Goal: Task Accomplishment & Management: Manage account settings

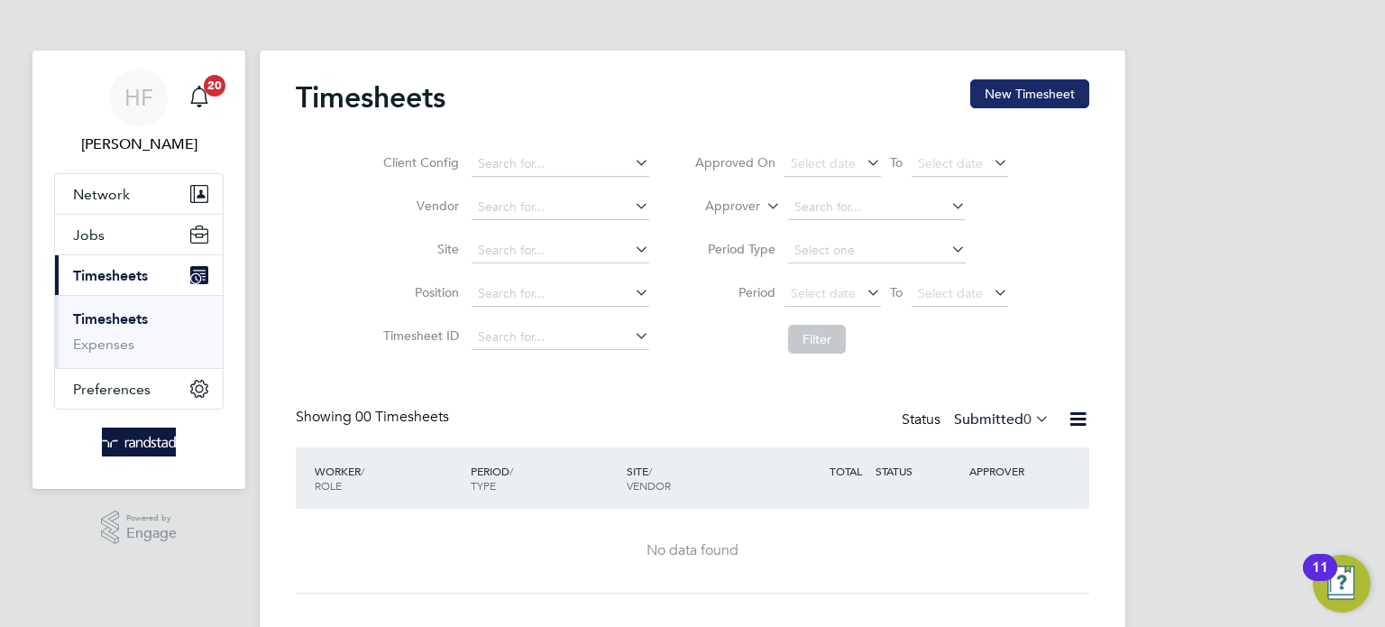
click at [992, 94] on button "New Timesheet" at bounding box center [1029, 93] width 119 height 29
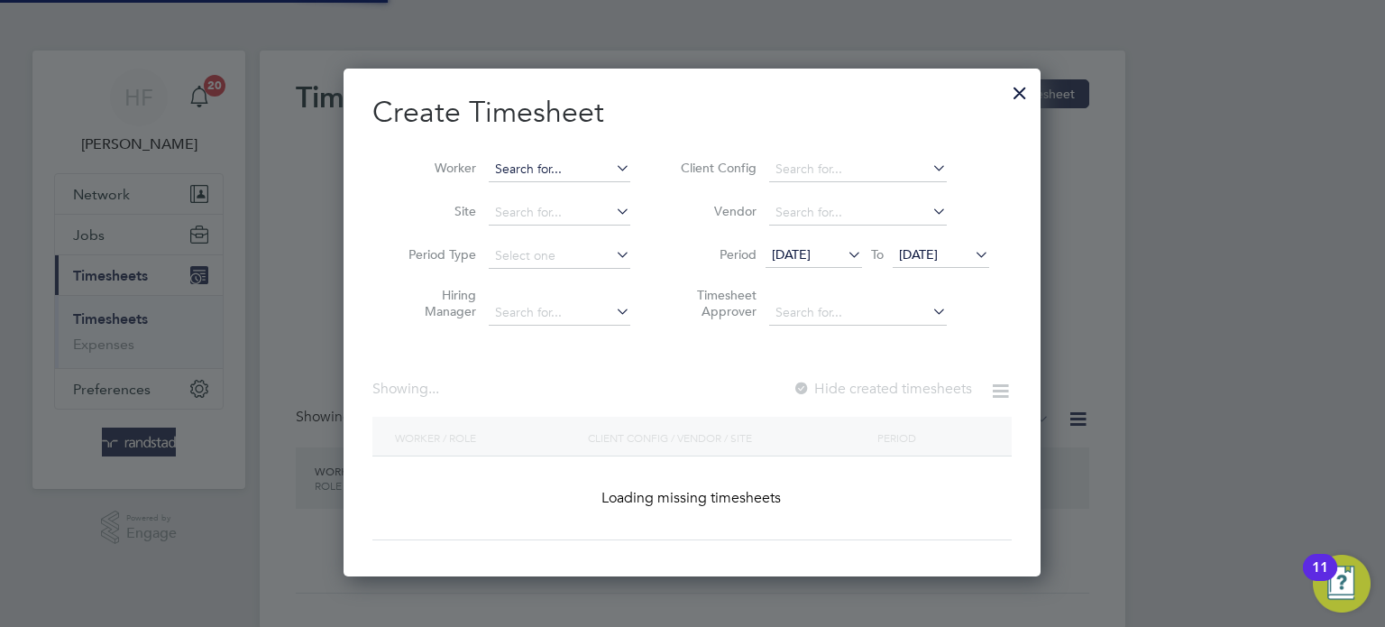
scroll to position [508, 698]
click at [521, 166] on input at bounding box center [560, 169] width 142 height 25
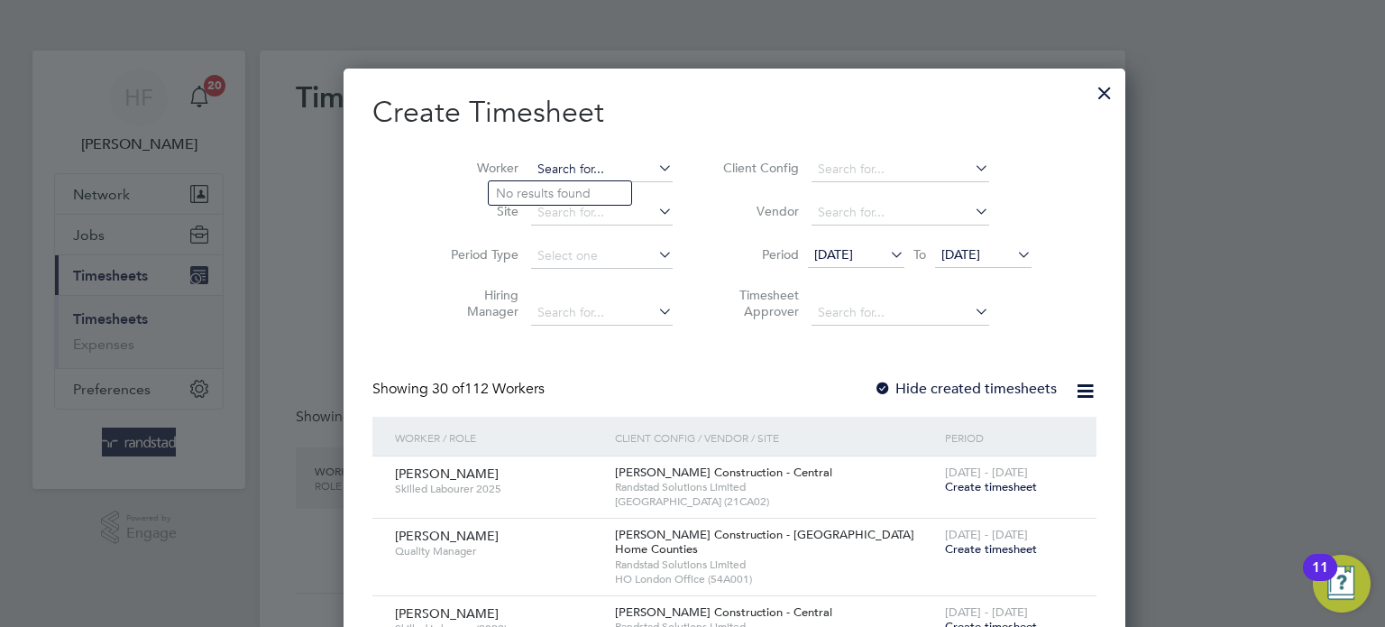
scroll to position [3491, 698]
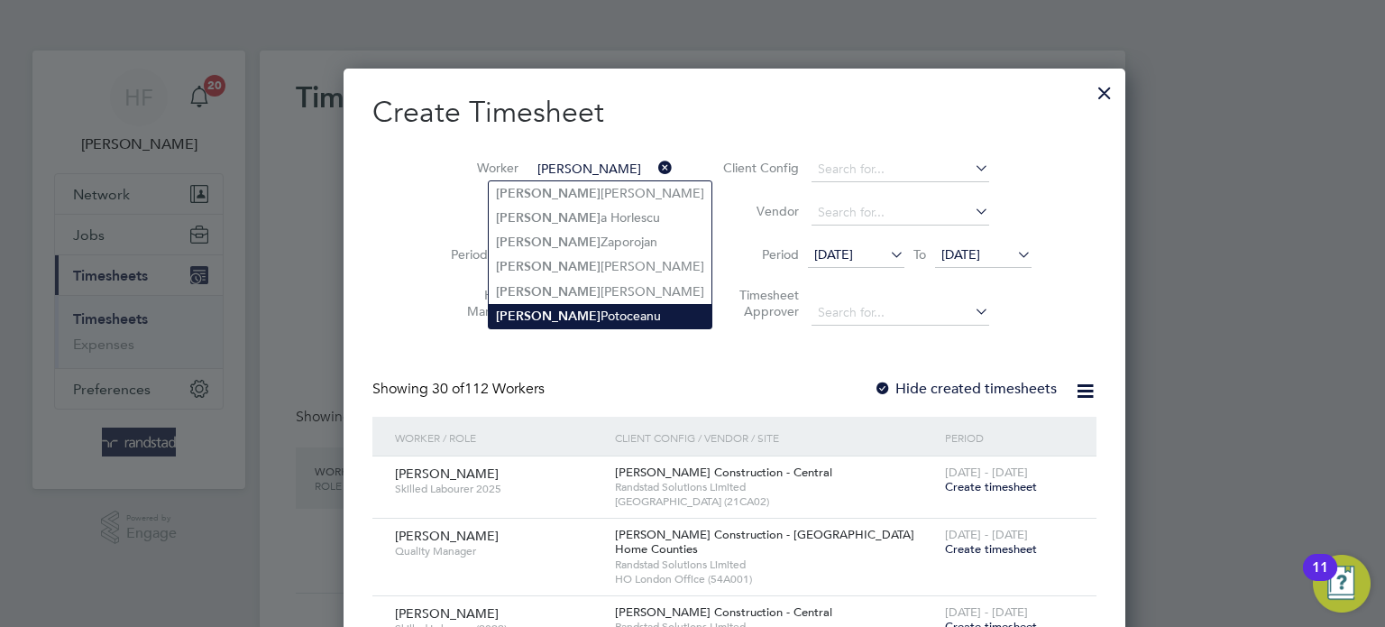
click at [566, 310] on li "[PERSON_NAME]" at bounding box center [600, 316] width 223 height 24
type input "Marcel Potoceanu"
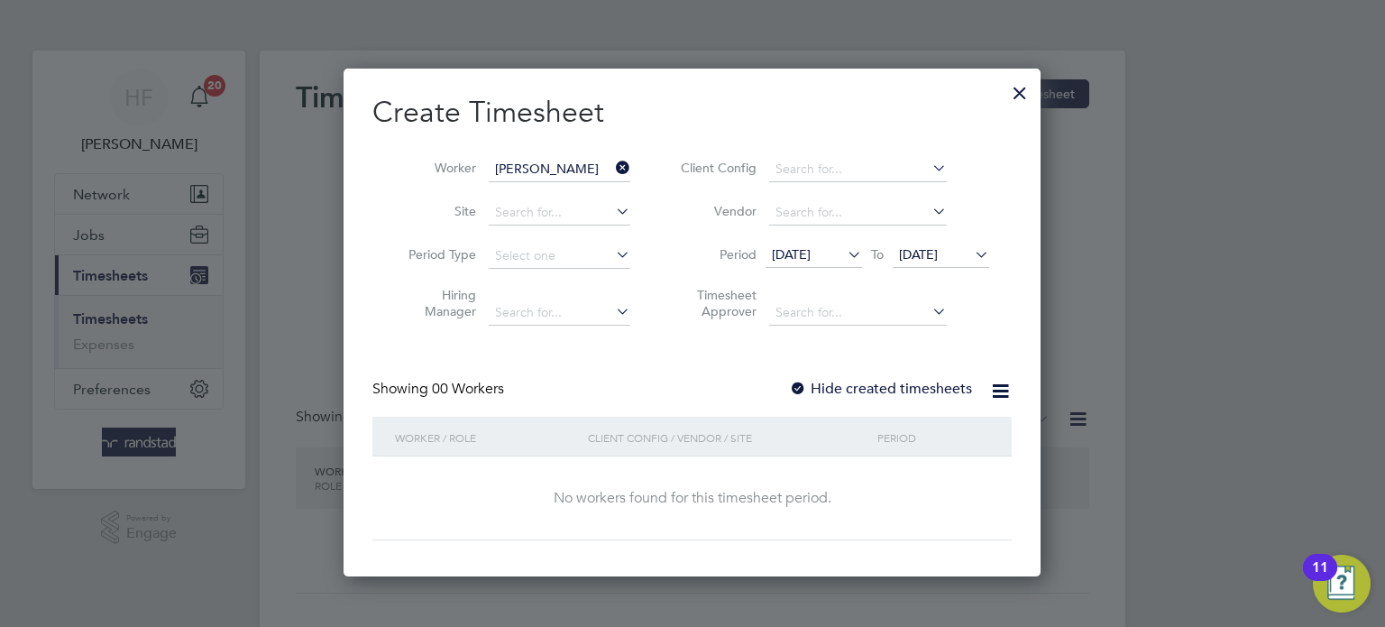
scroll to position [508, 698]
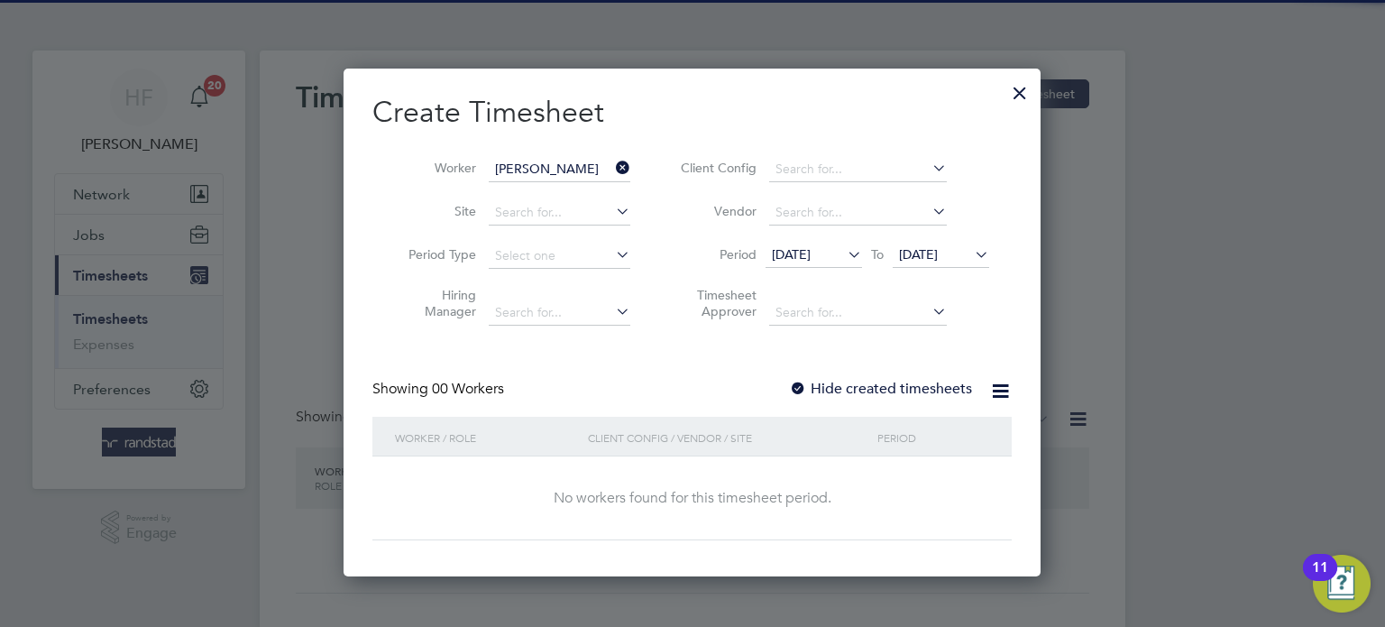
click at [938, 253] on span "20 Aug 2025" at bounding box center [918, 254] width 39 height 16
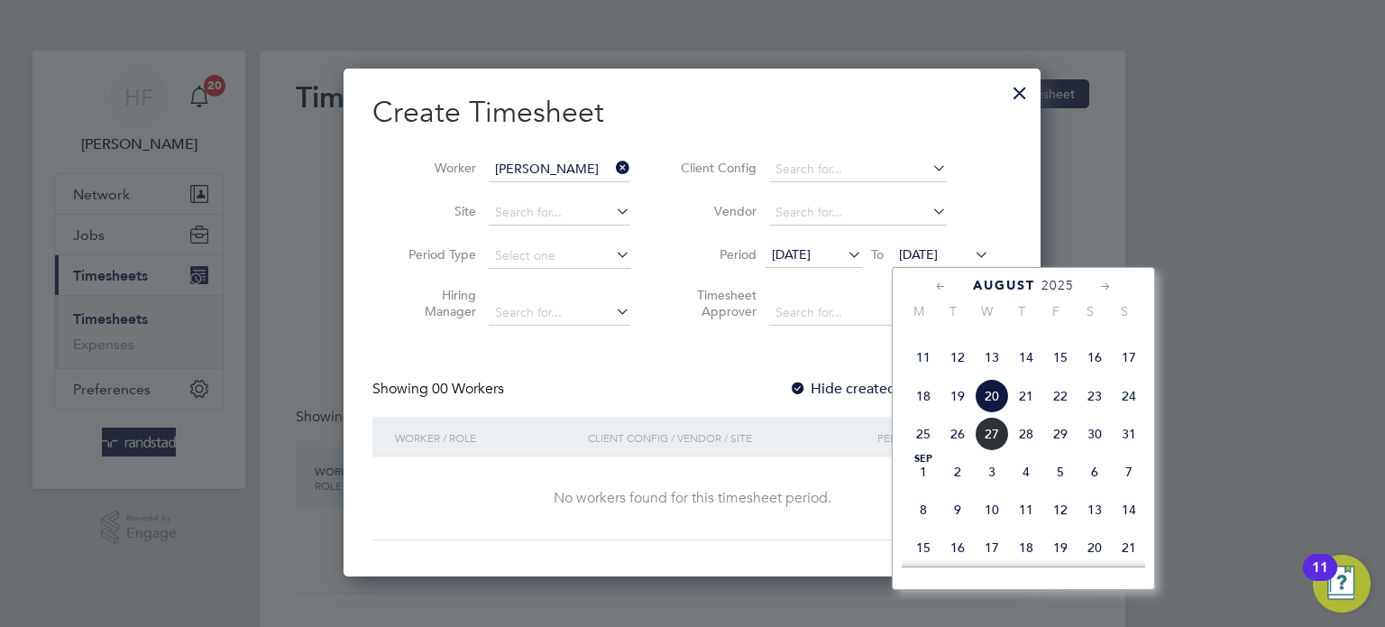
click at [1130, 413] on span "24" at bounding box center [1129, 396] width 34 height 34
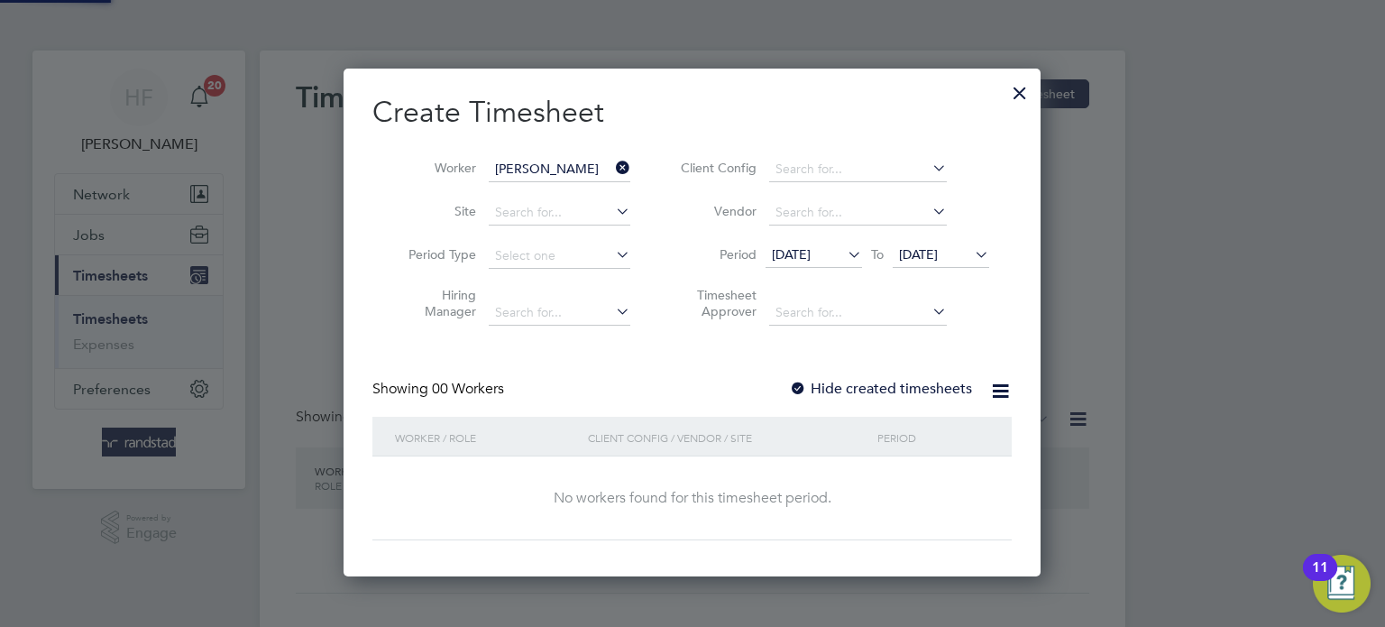
click at [880, 388] on label "Hide created timesheets" at bounding box center [880, 389] width 183 height 18
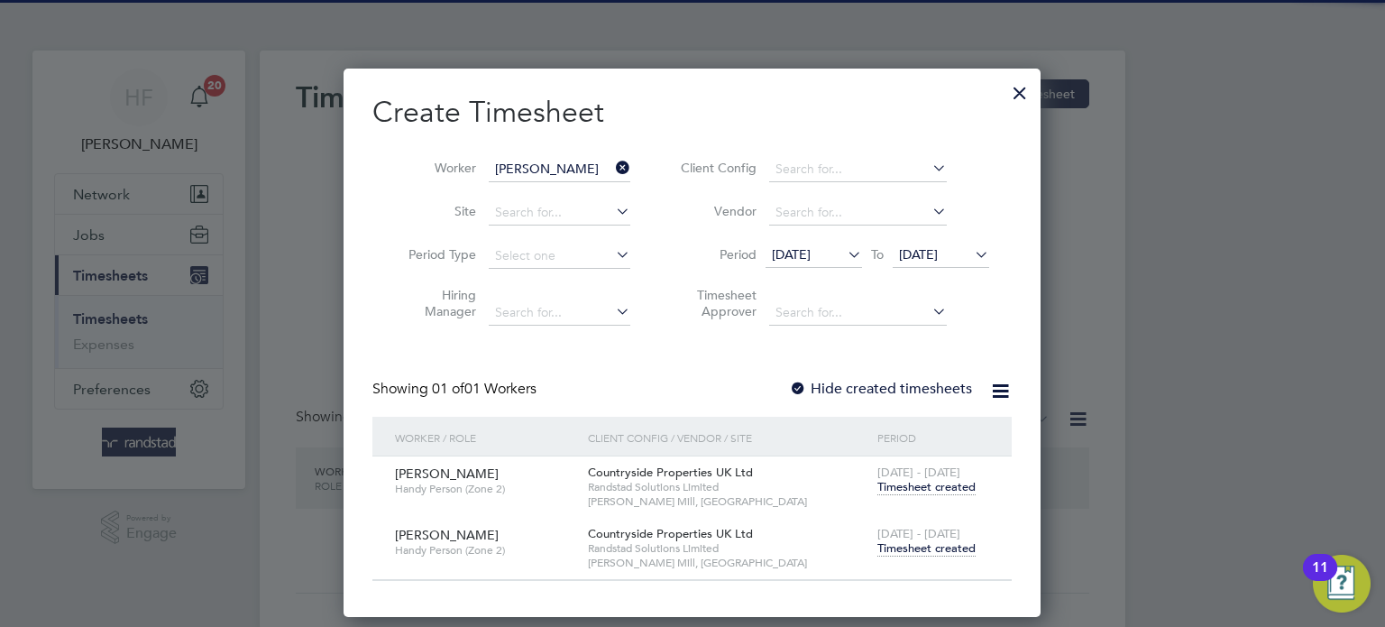
scroll to position [547, 698]
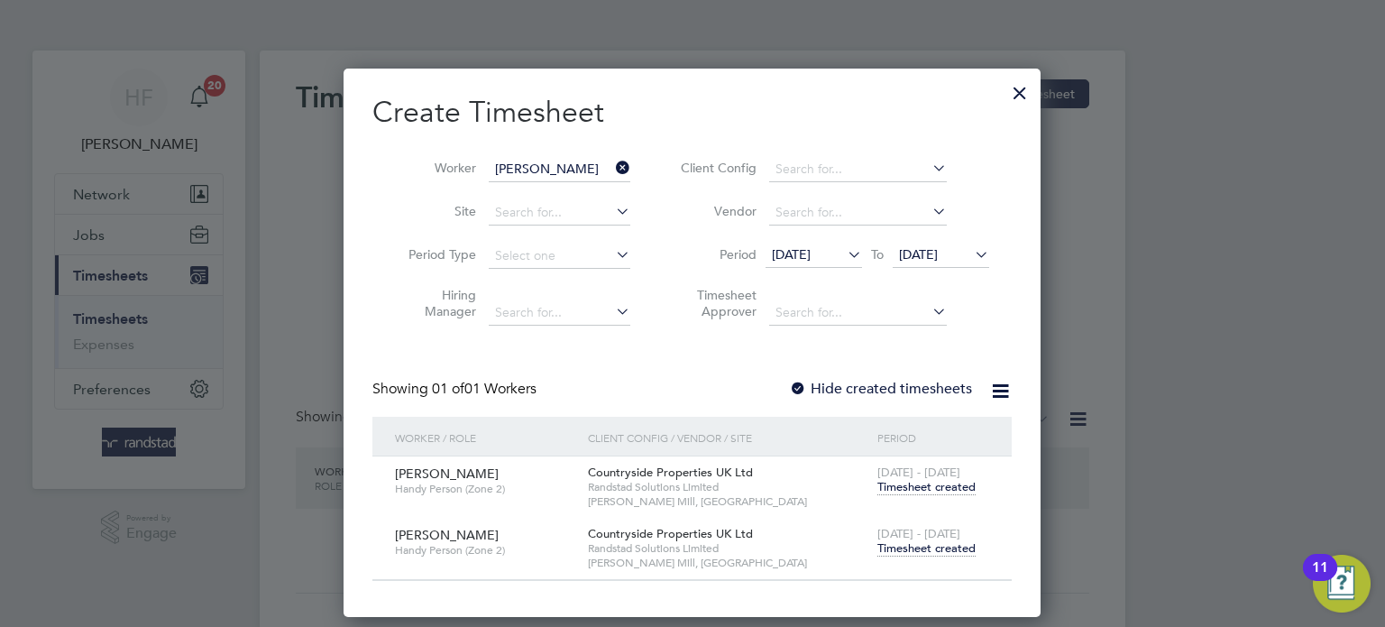
click at [928, 542] on span "Timesheet created" at bounding box center [927, 548] width 98 height 16
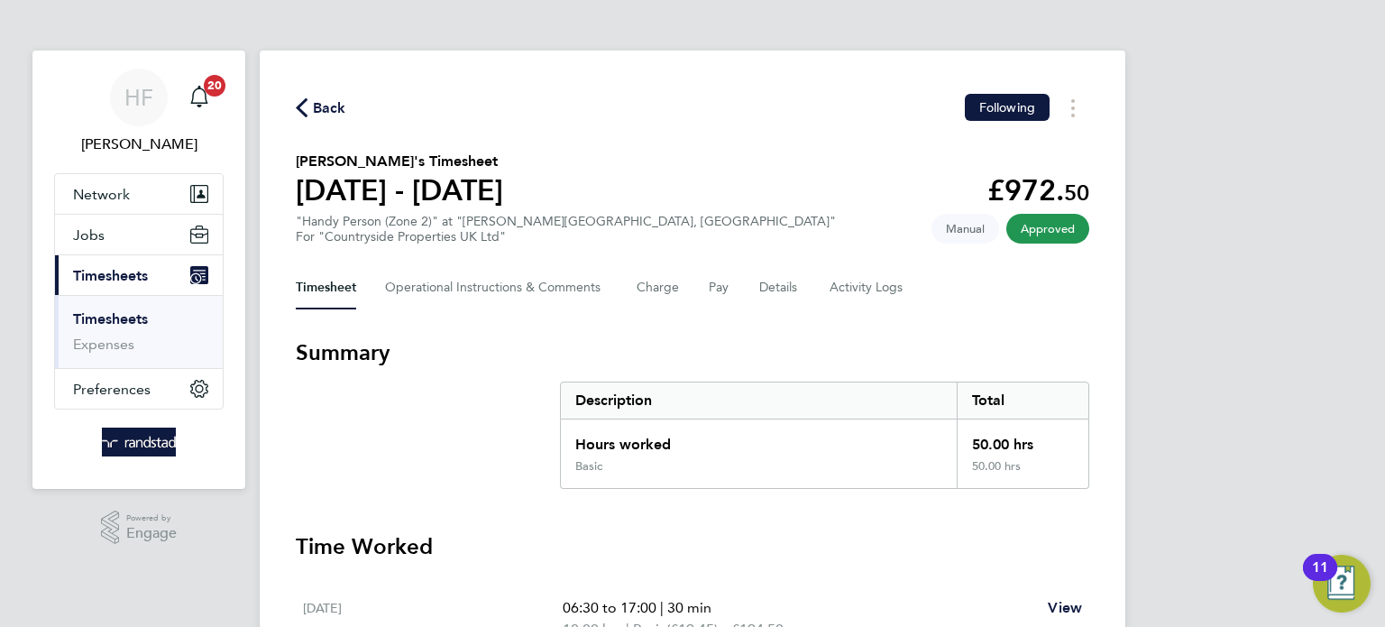
click at [112, 315] on link "Timesheets" at bounding box center [110, 318] width 75 height 17
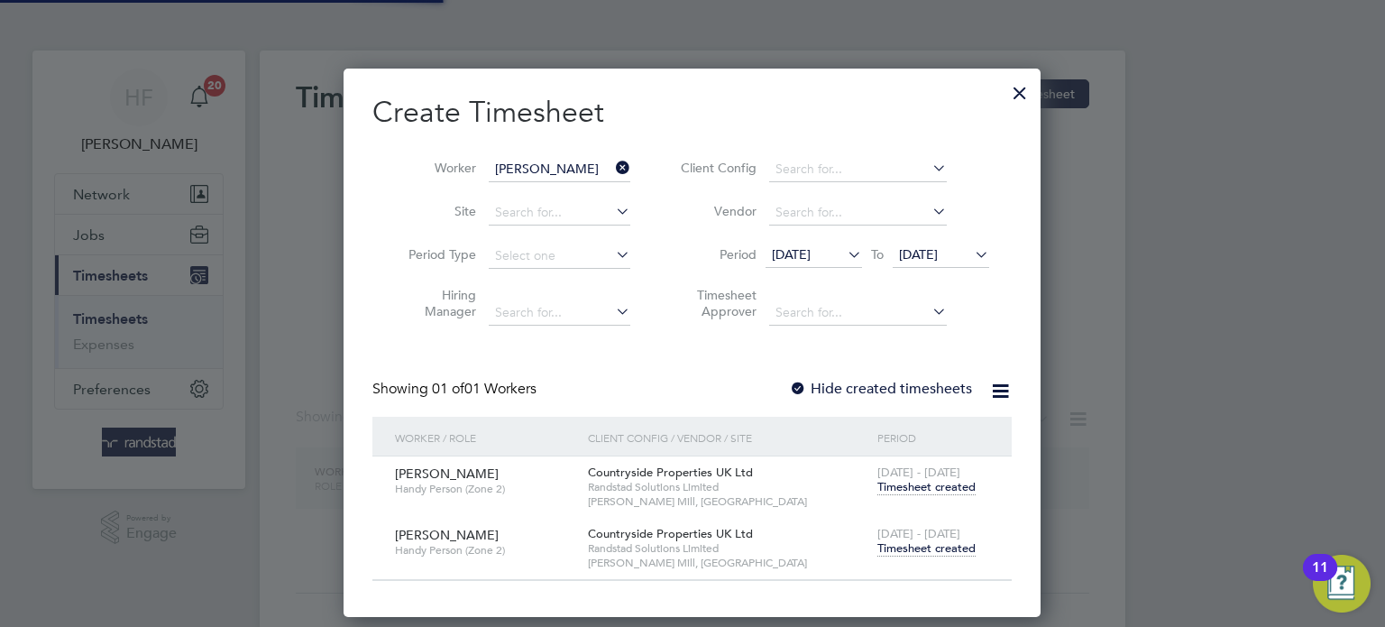
scroll to position [547, 698]
click at [934, 542] on span "Timesheet created" at bounding box center [927, 548] width 98 height 16
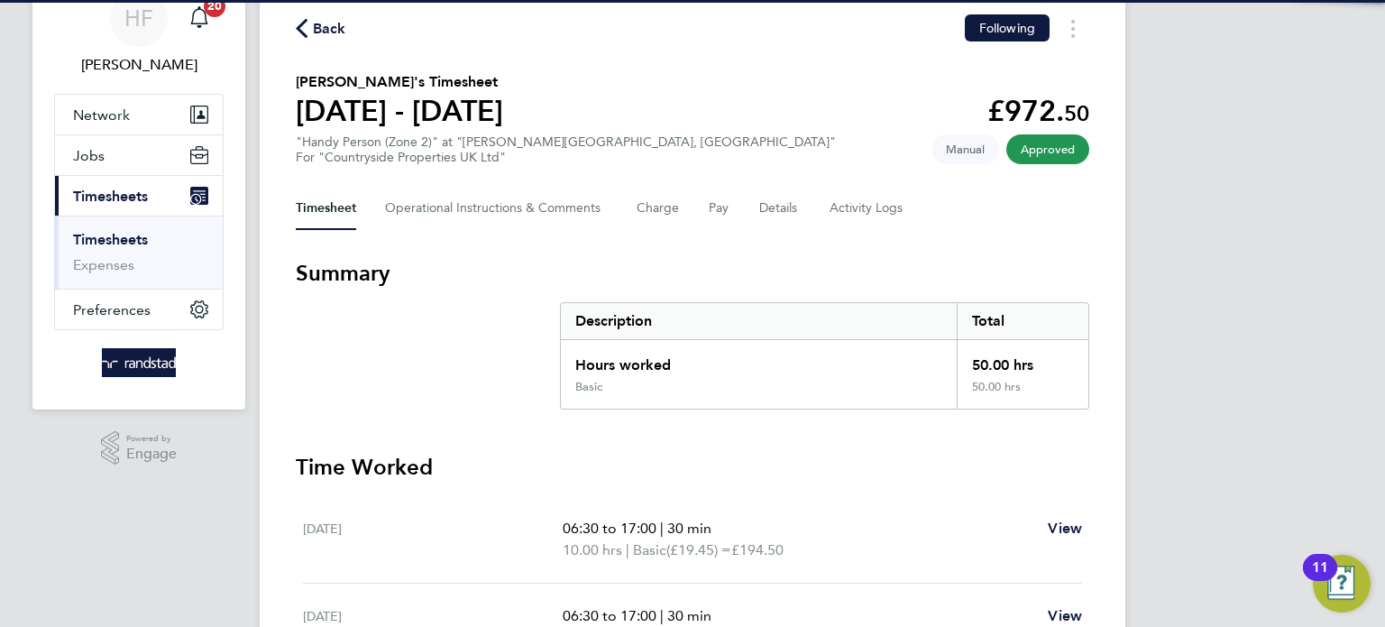
scroll to position [79, 0]
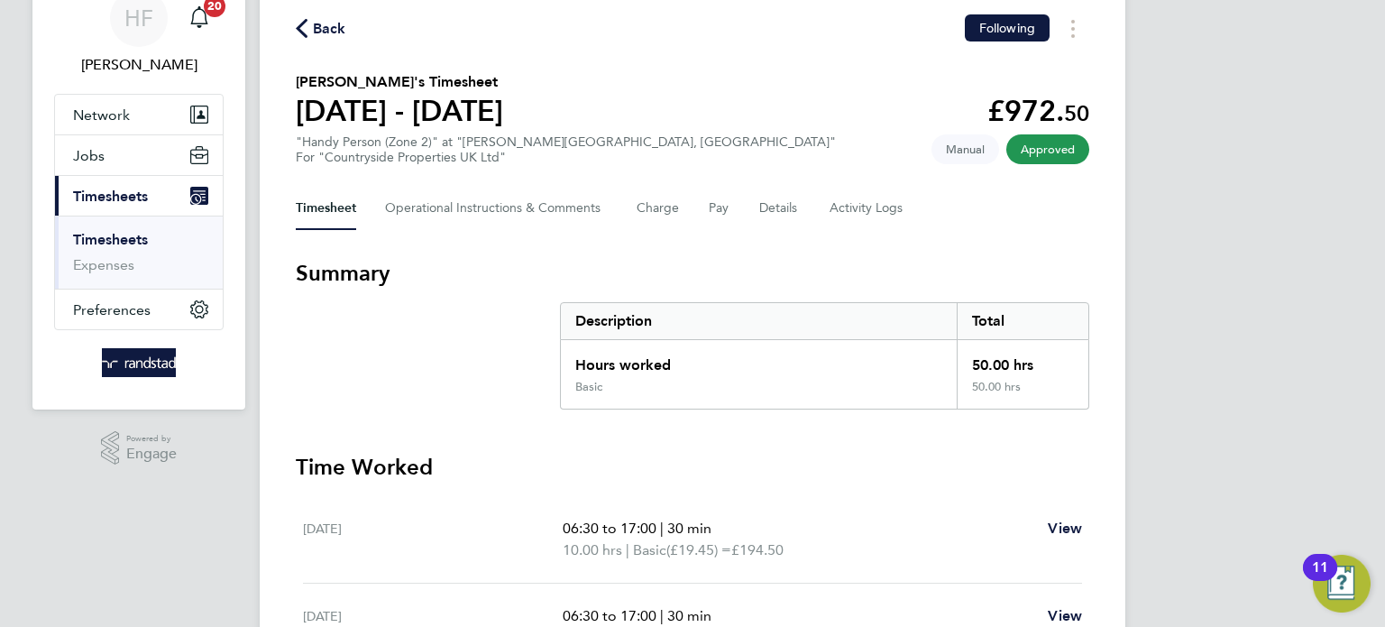
click at [126, 231] on link "Timesheets" at bounding box center [110, 239] width 75 height 17
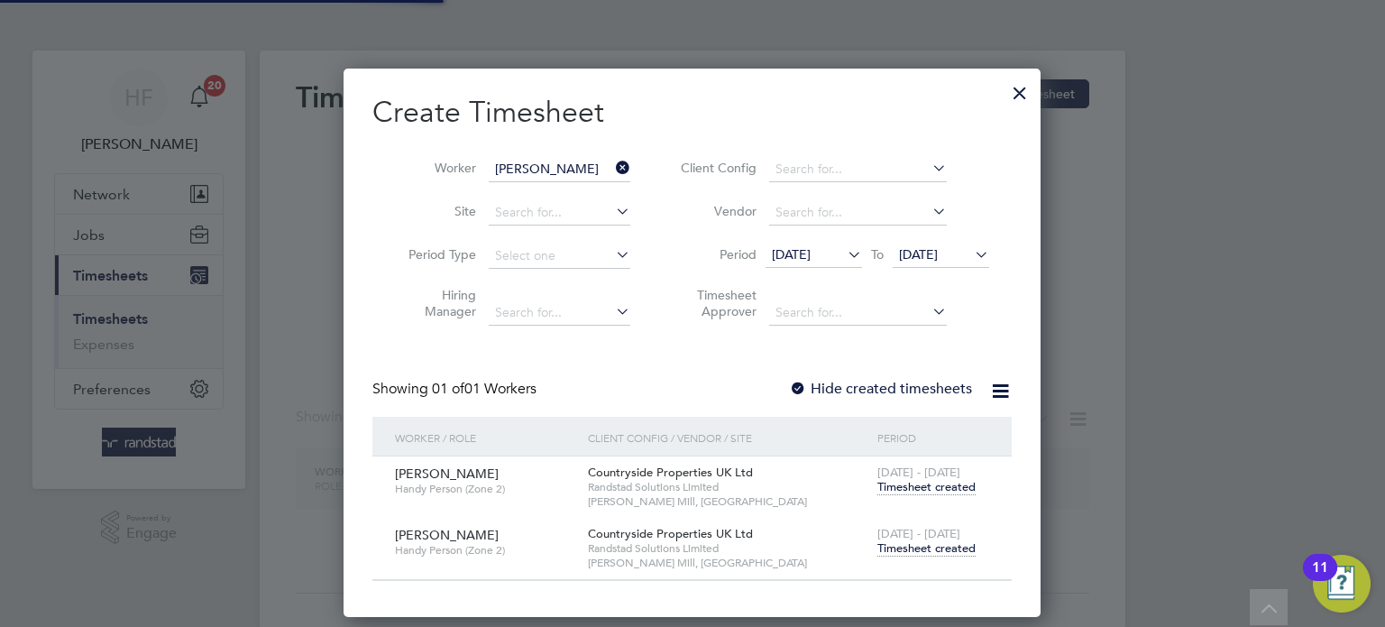
scroll to position [547, 698]
click at [544, 148] on li "Worker Marcel Potoceanu" at bounding box center [512, 169] width 281 height 43
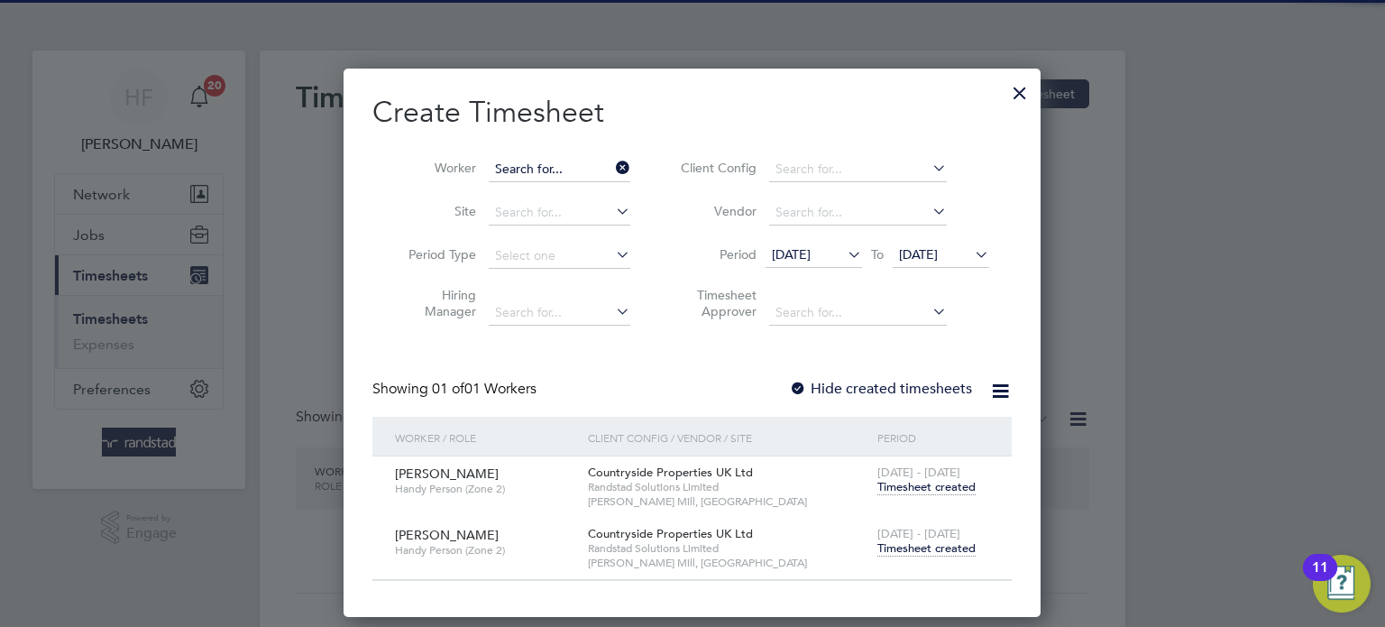
click at [540, 172] on input at bounding box center [560, 169] width 142 height 25
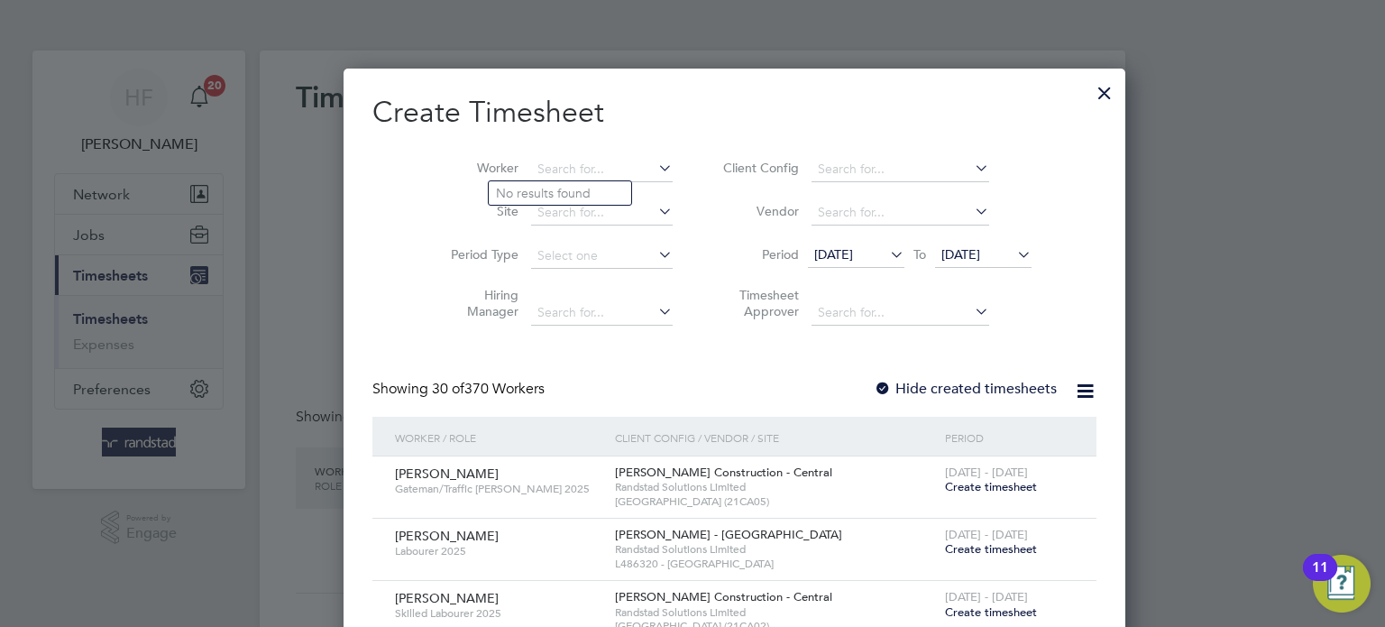
scroll to position [3187, 698]
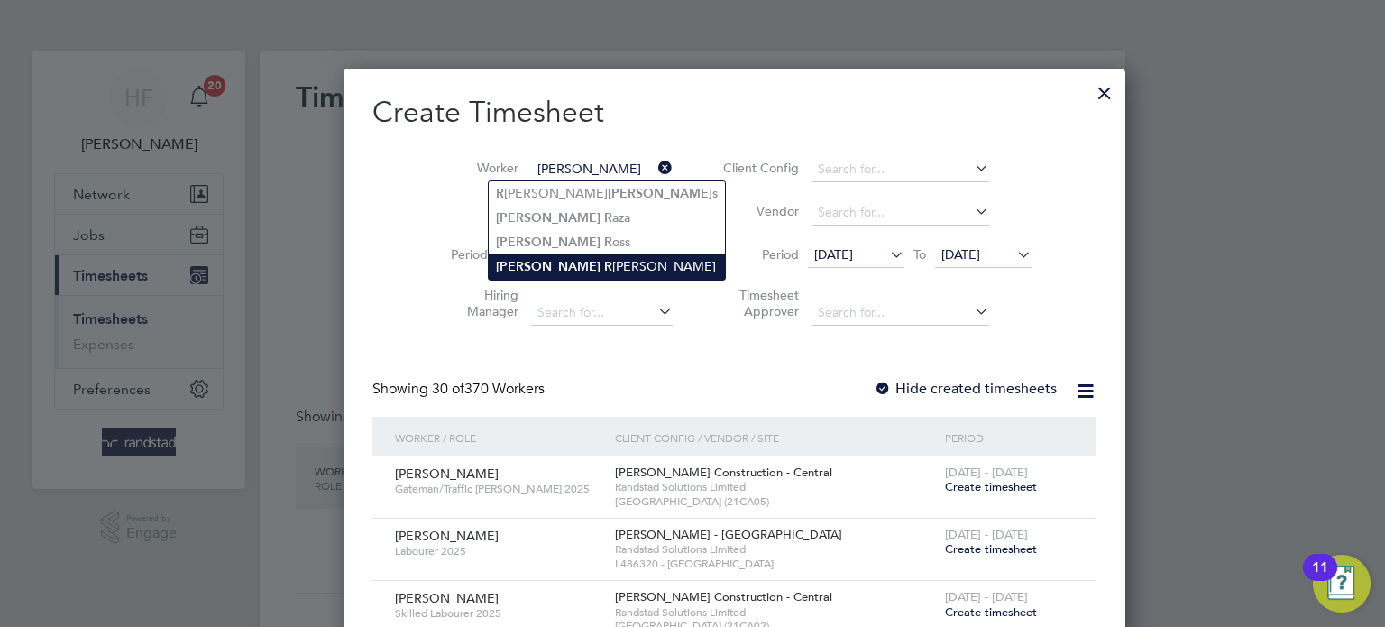
click at [573, 264] on li "Adam R oberts" at bounding box center [607, 266] width 236 height 24
type input "Adam Roberts"
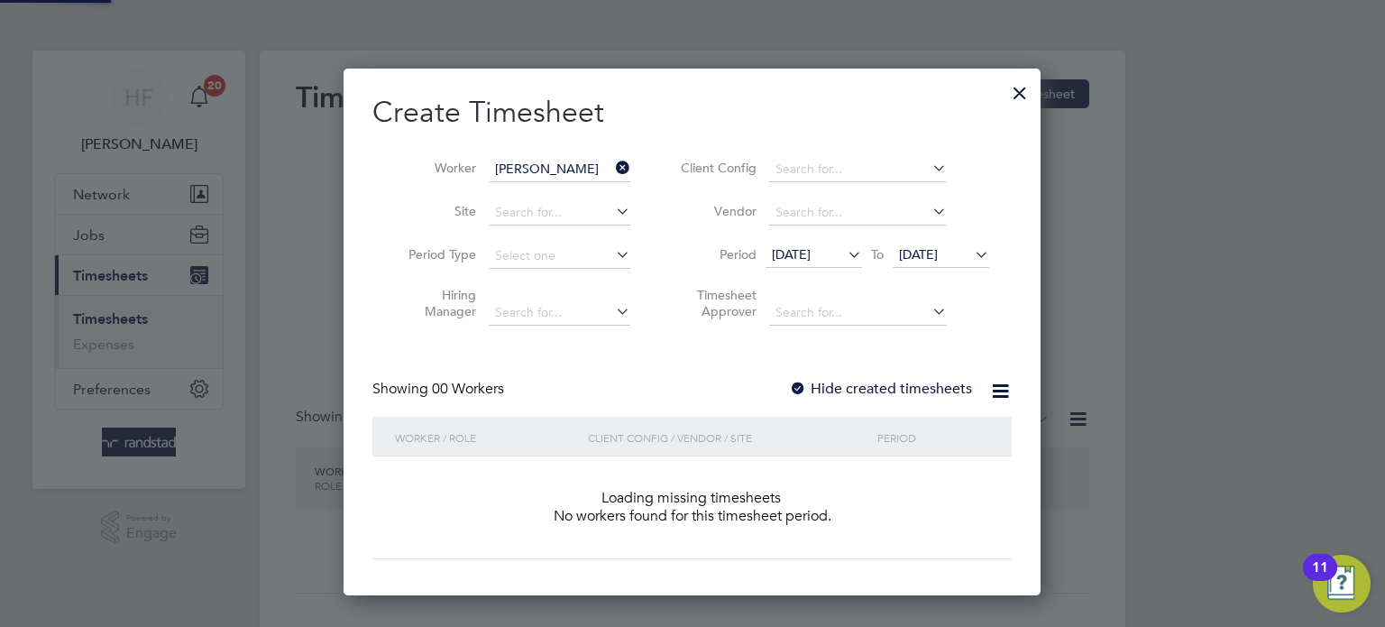
scroll to position [508, 698]
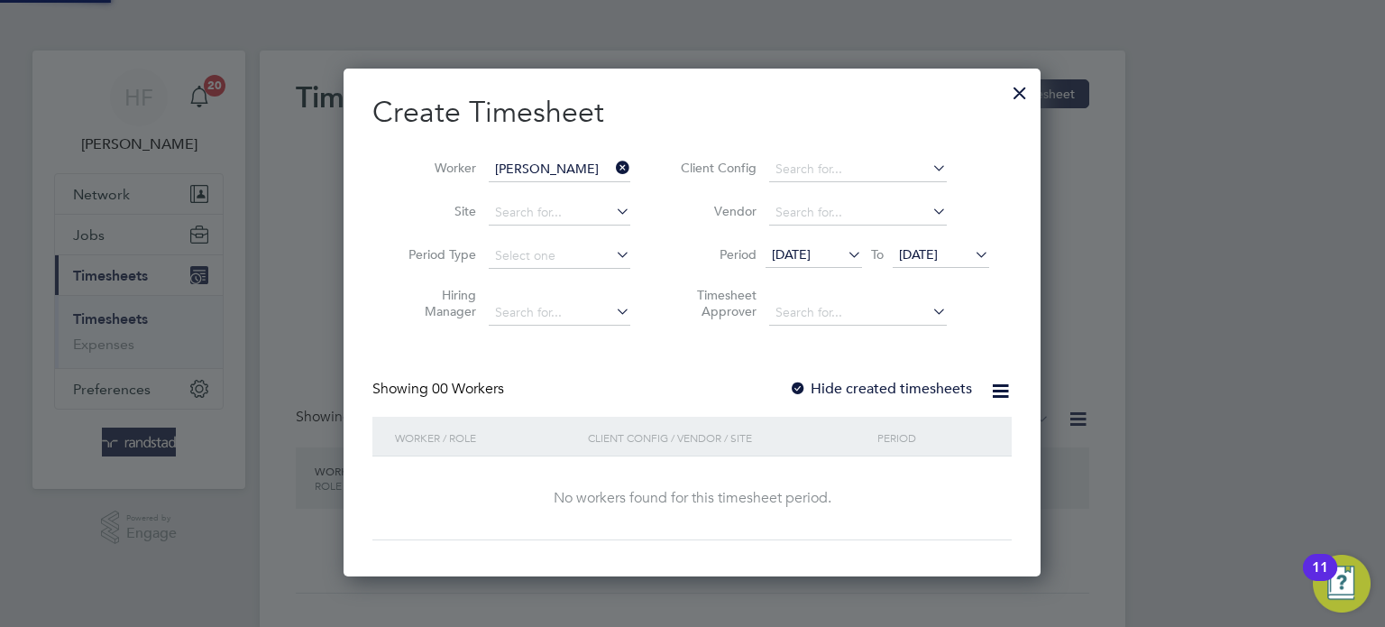
click at [938, 251] on span "24 Aug 2025" at bounding box center [918, 254] width 39 height 16
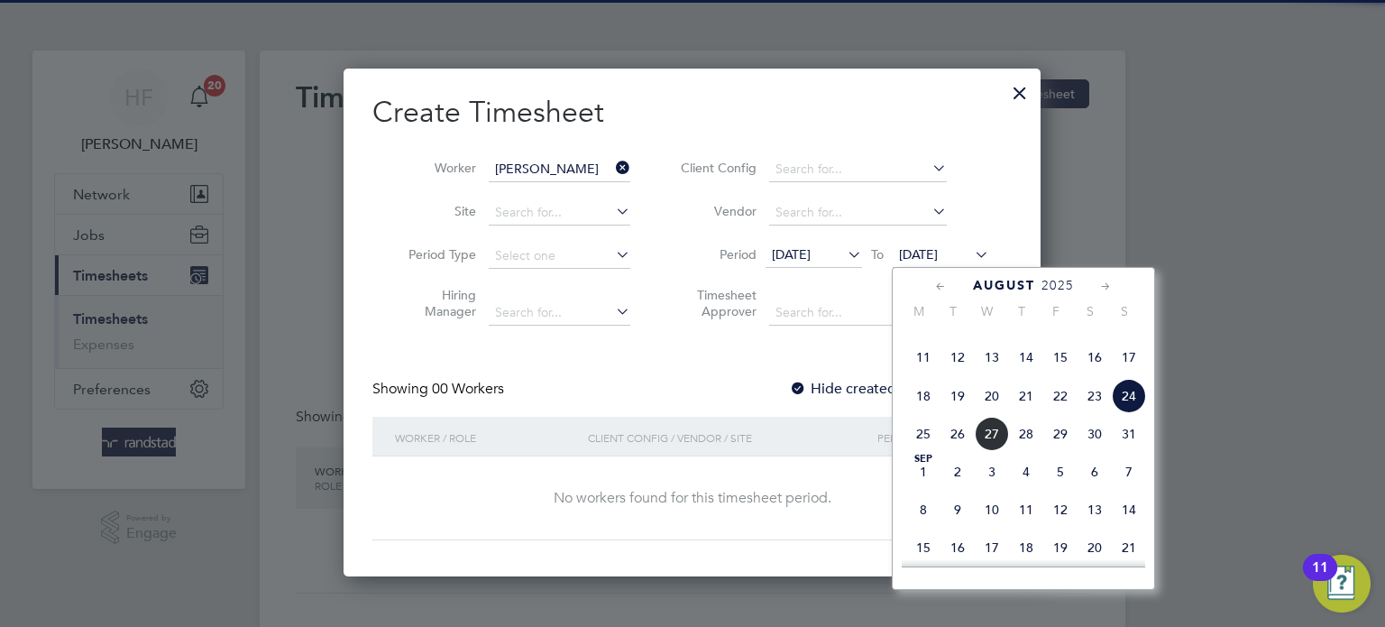
scroll to position [681, 0]
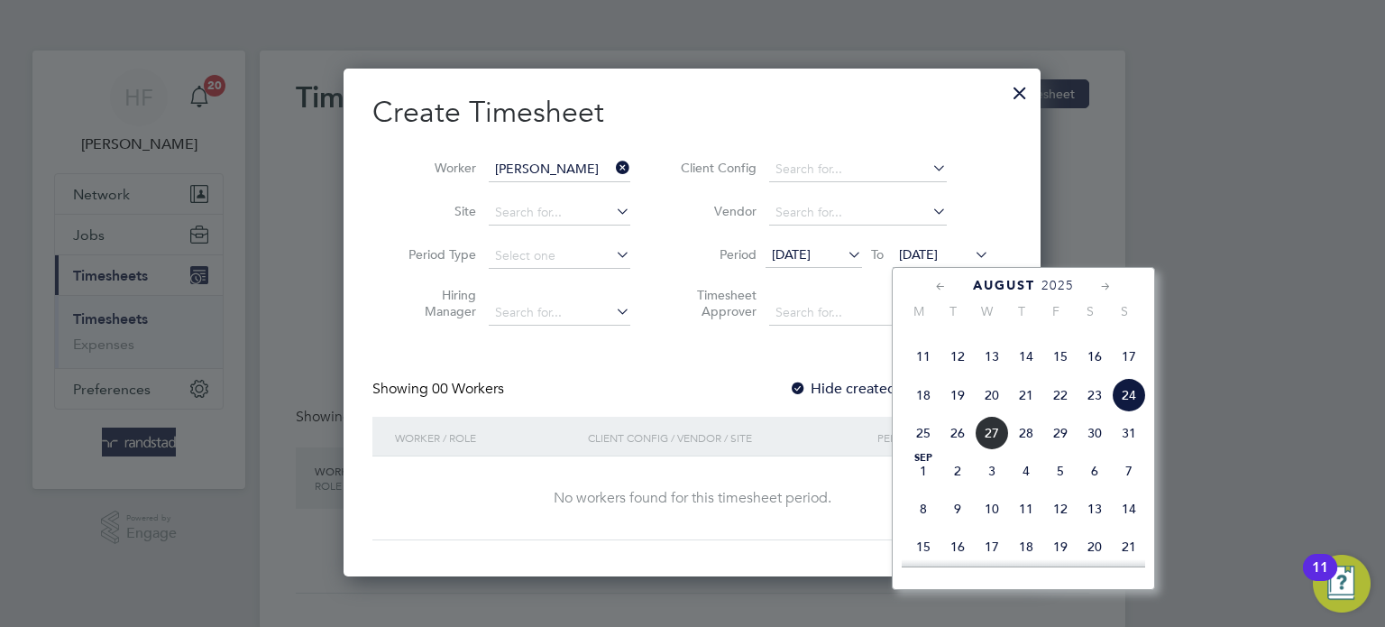
drag, startPoint x: 781, startPoint y: 394, endPoint x: 818, endPoint y: 394, distance: 37.0
click at [782, 394] on div "Showing 00 Workers Hide created timesheets" at bounding box center [691, 398] width 639 height 37
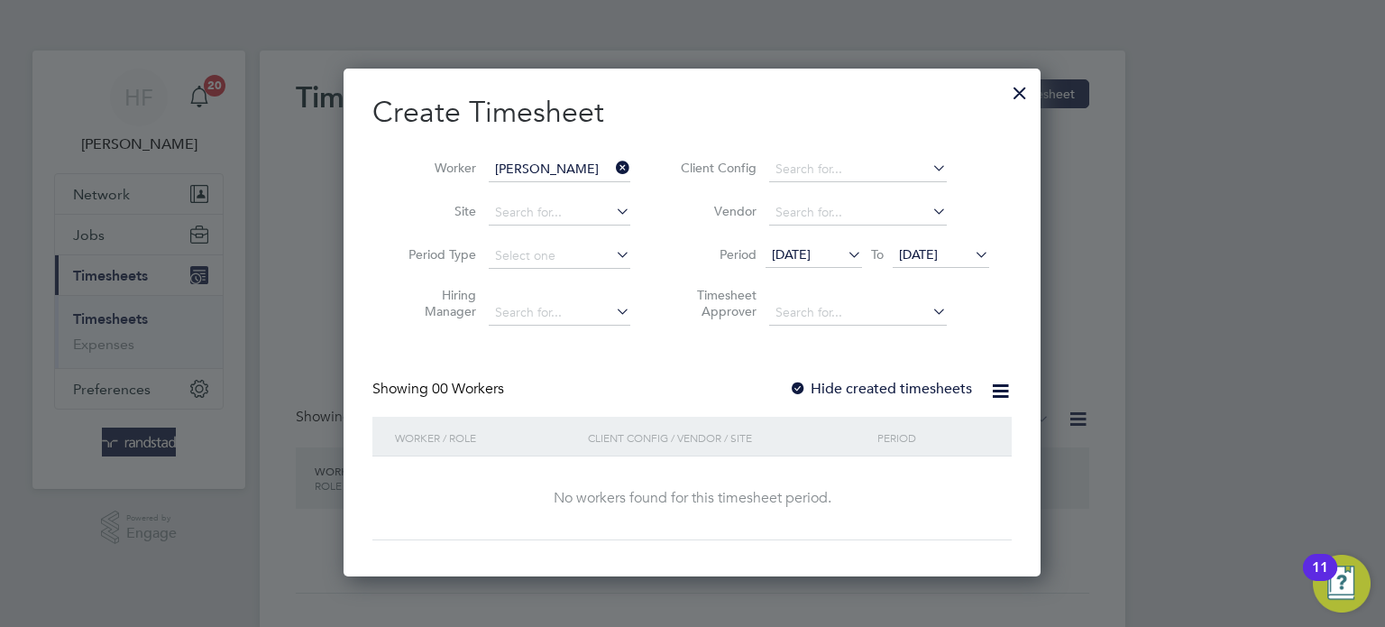
click at [890, 385] on label "Hide created timesheets" at bounding box center [880, 389] width 183 height 18
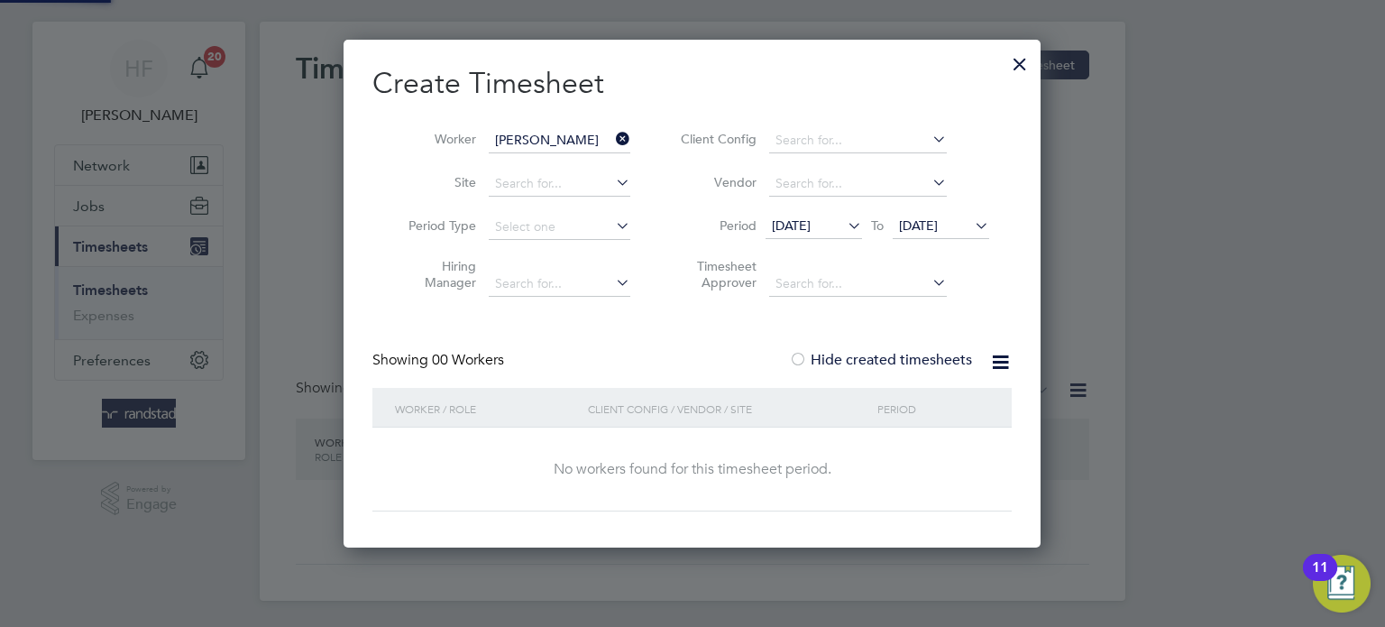
scroll to position [31, 0]
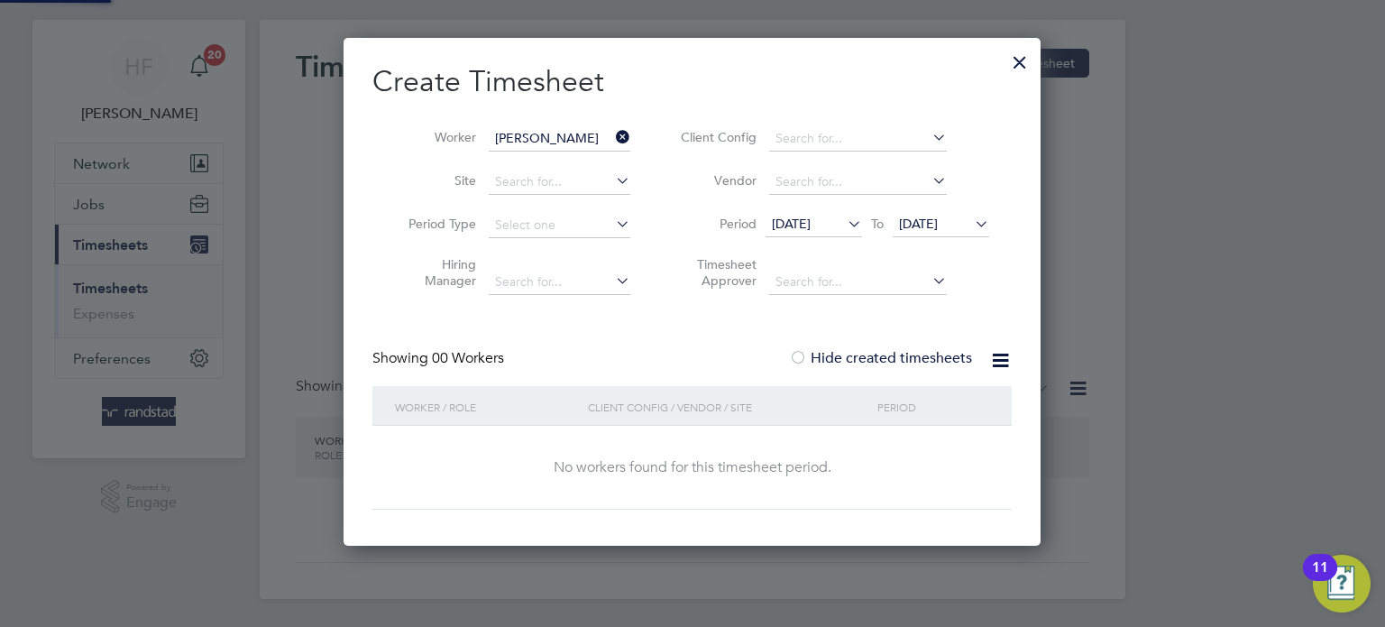
click at [952, 354] on label "Hide created timesheets" at bounding box center [880, 358] width 183 height 18
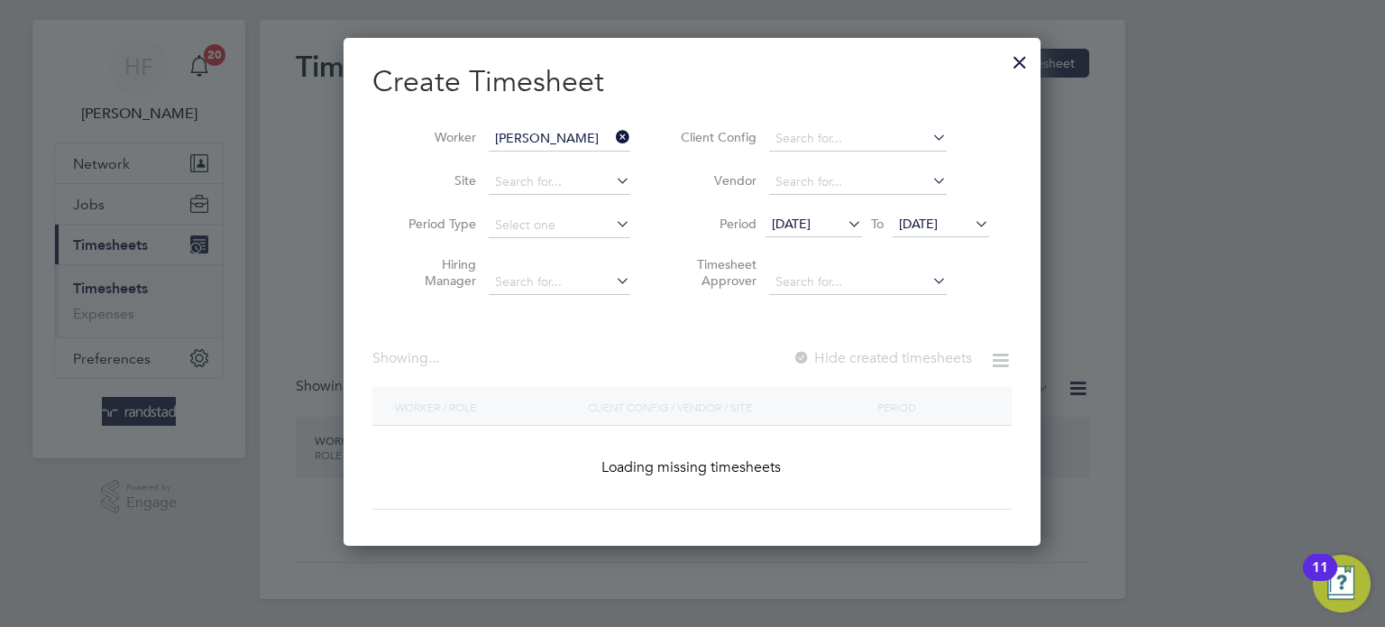
scroll to position [485, 698]
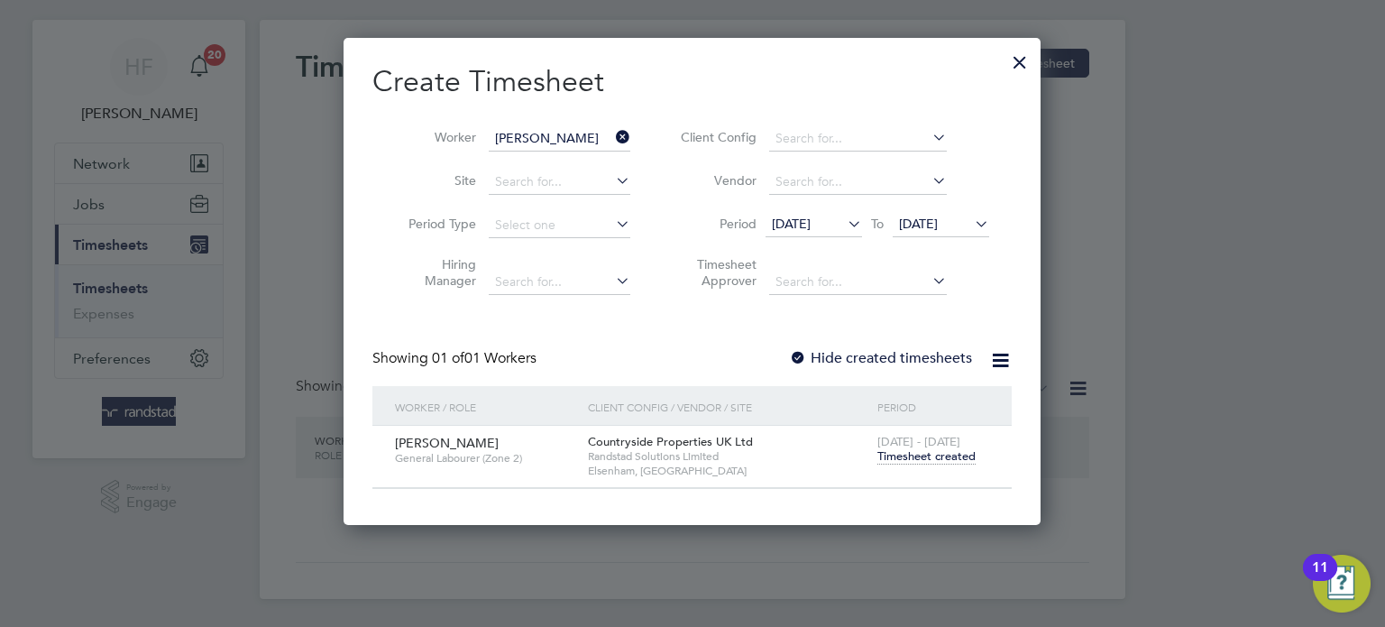
click at [918, 462] on span "Timesheet created" at bounding box center [927, 456] width 98 height 16
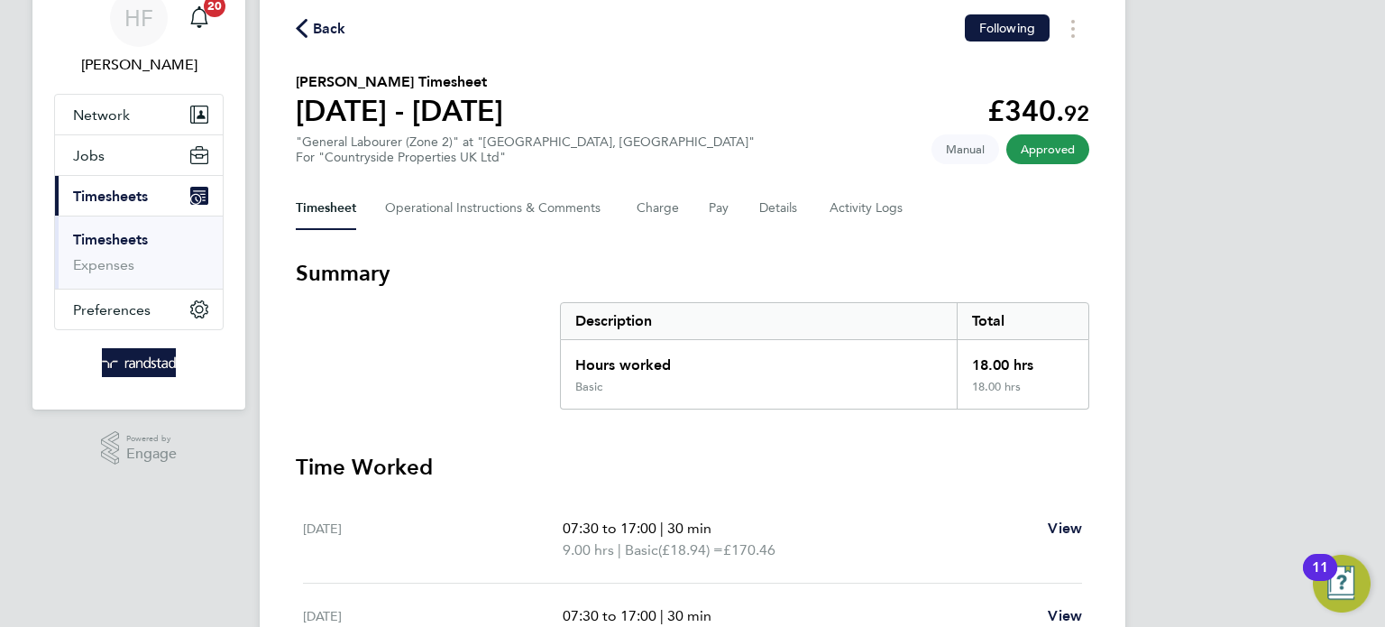
scroll to position [67, 0]
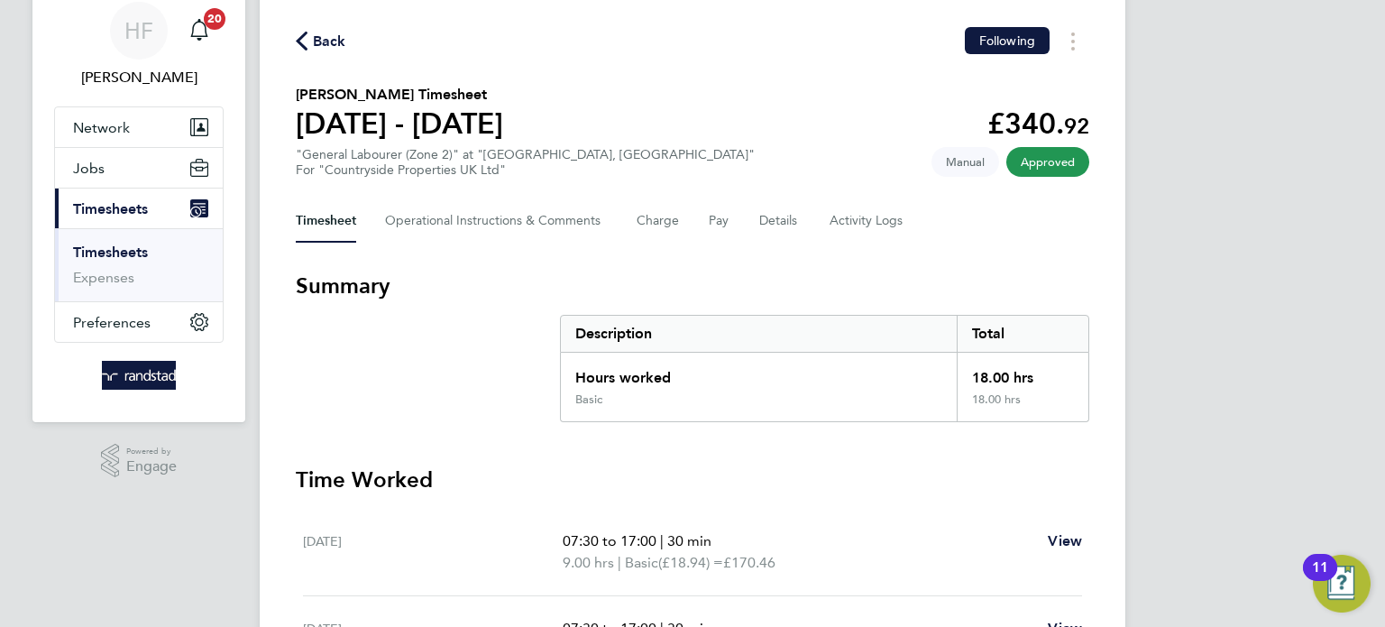
click at [133, 251] on link "Timesheets" at bounding box center [110, 252] width 75 height 17
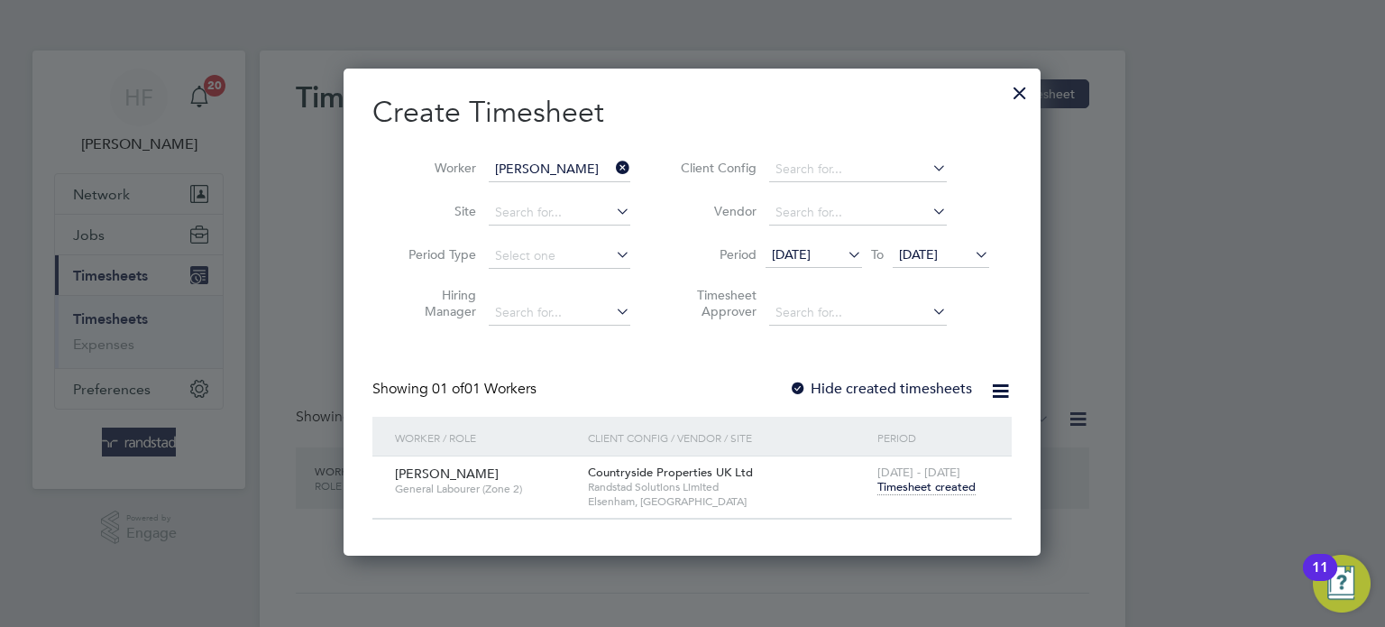
click at [1017, 97] on div at bounding box center [1020, 88] width 32 height 32
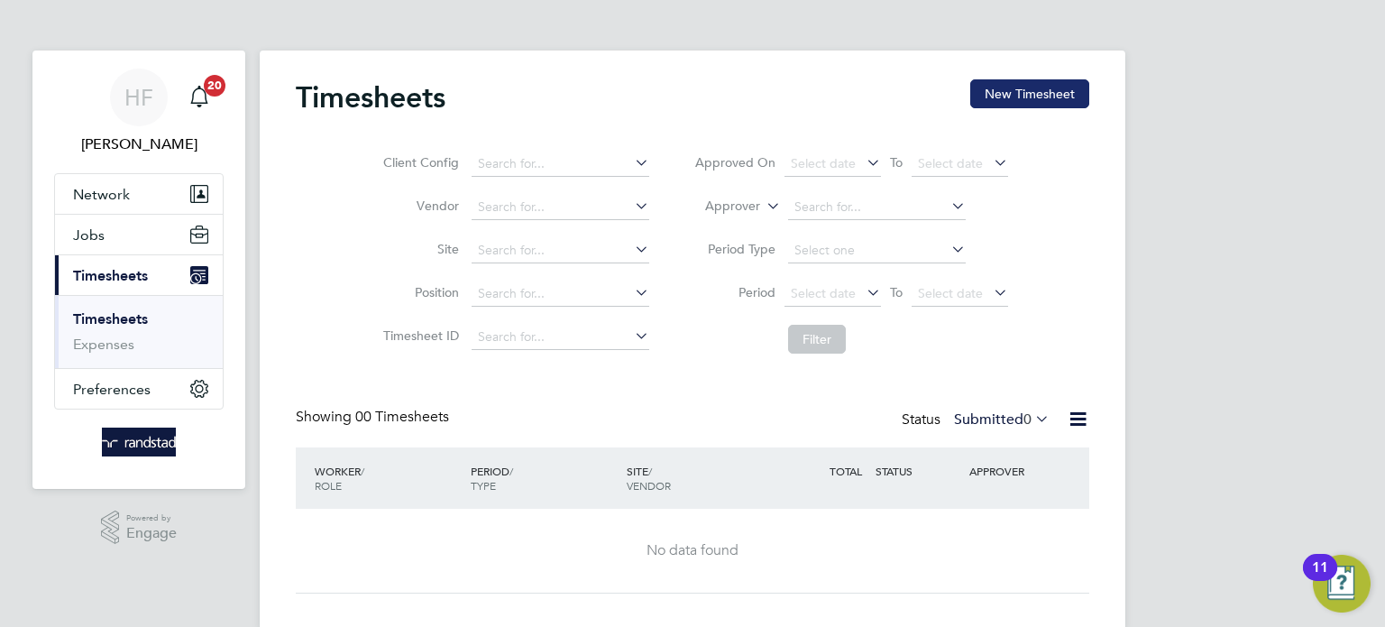
click at [1006, 98] on button "New Timesheet" at bounding box center [1029, 93] width 119 height 29
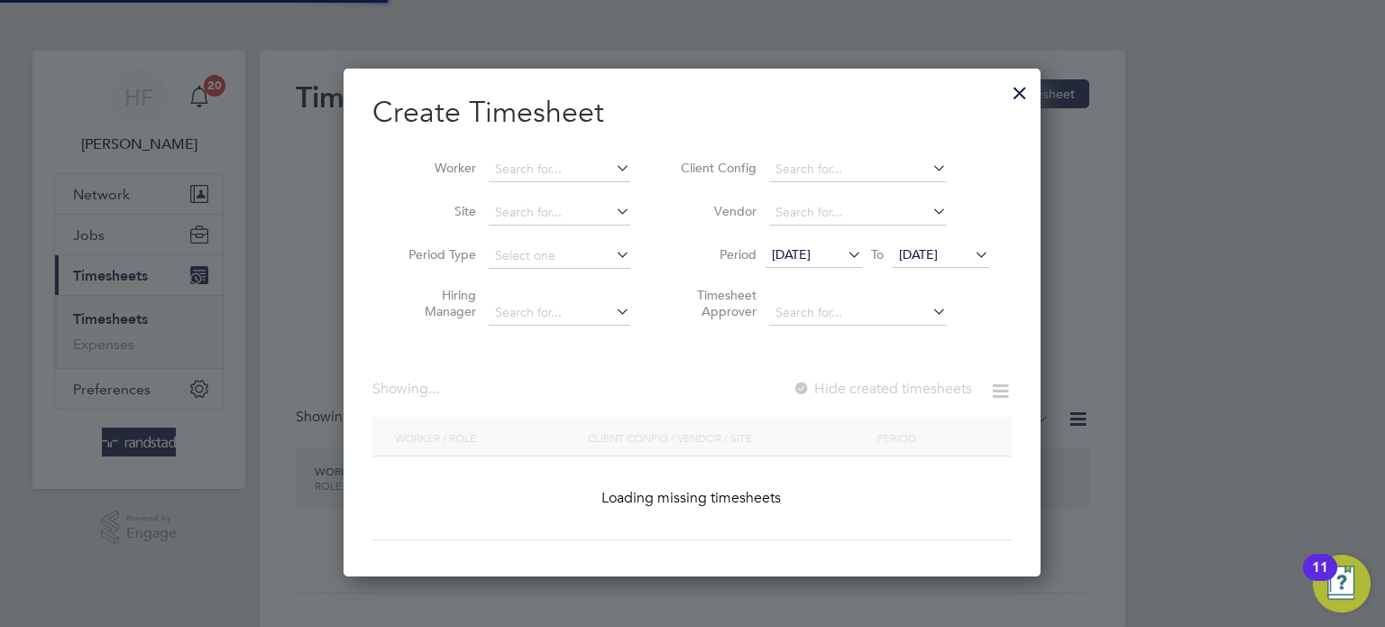
scroll to position [508, 698]
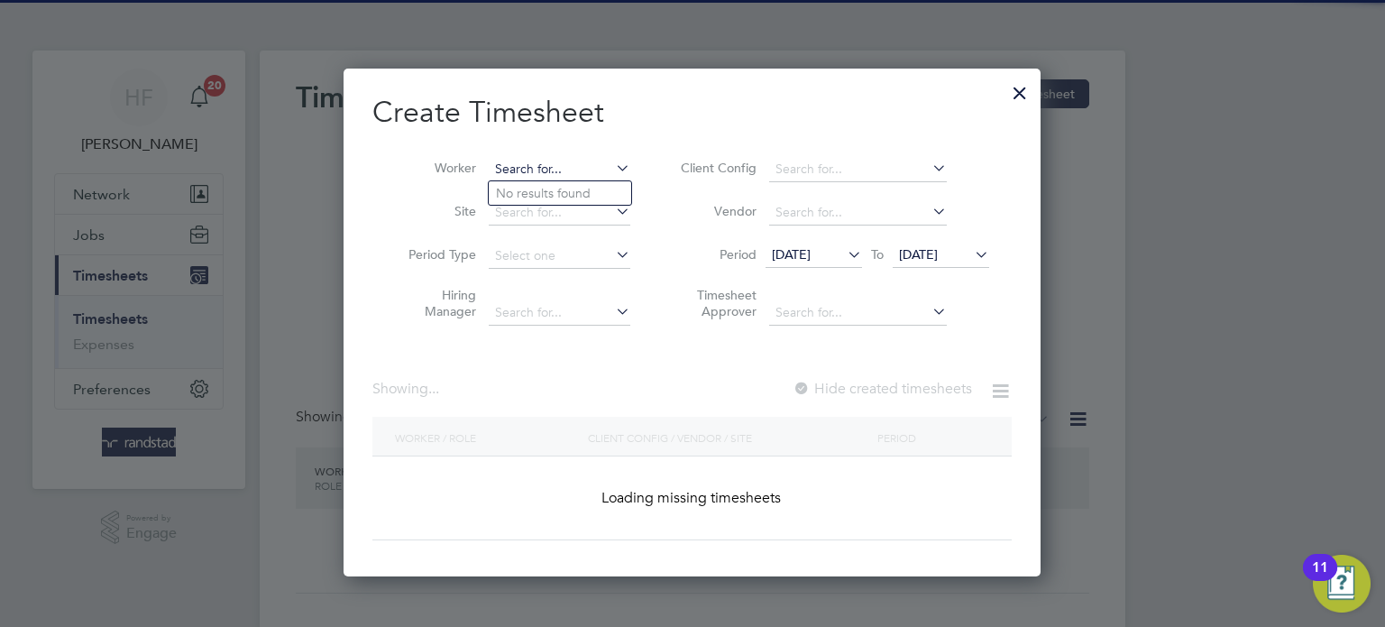
click at [548, 173] on input at bounding box center [560, 169] width 142 height 25
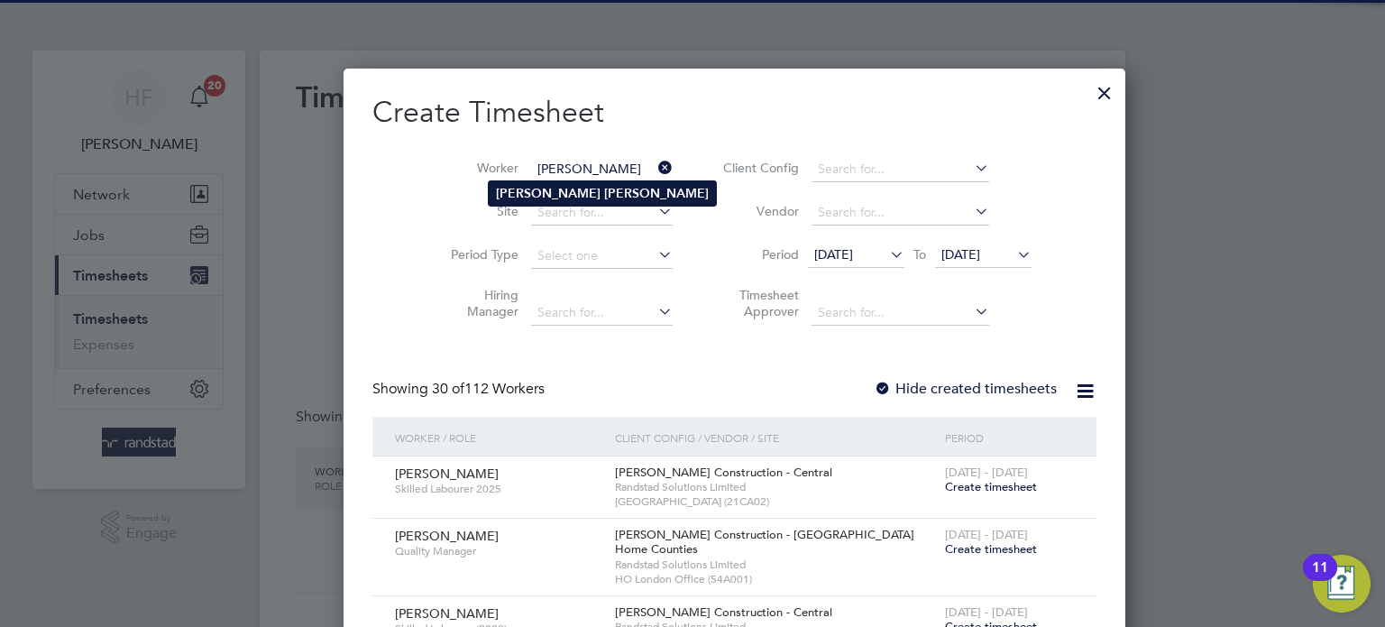
click at [527, 195] on b "Peter" at bounding box center [548, 193] width 105 height 15
type input "Peter Kelly"
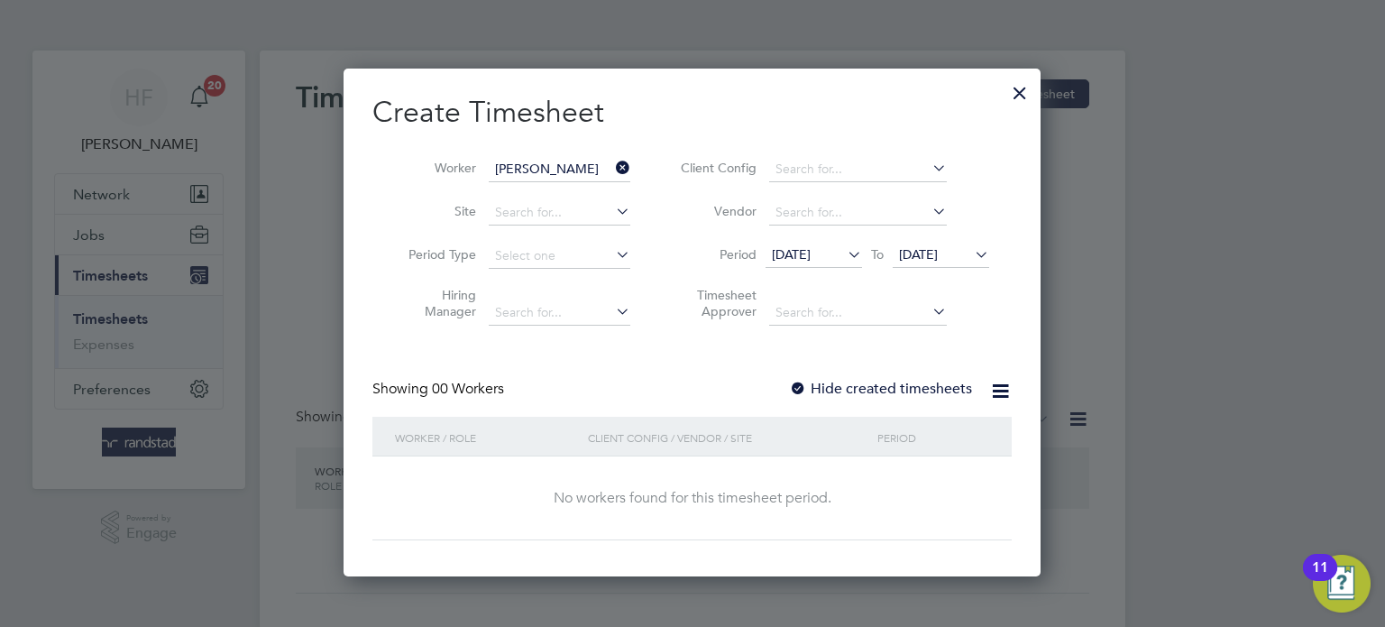
scroll to position [508, 698]
click at [938, 253] on span "20 Aug 2025" at bounding box center [918, 254] width 39 height 16
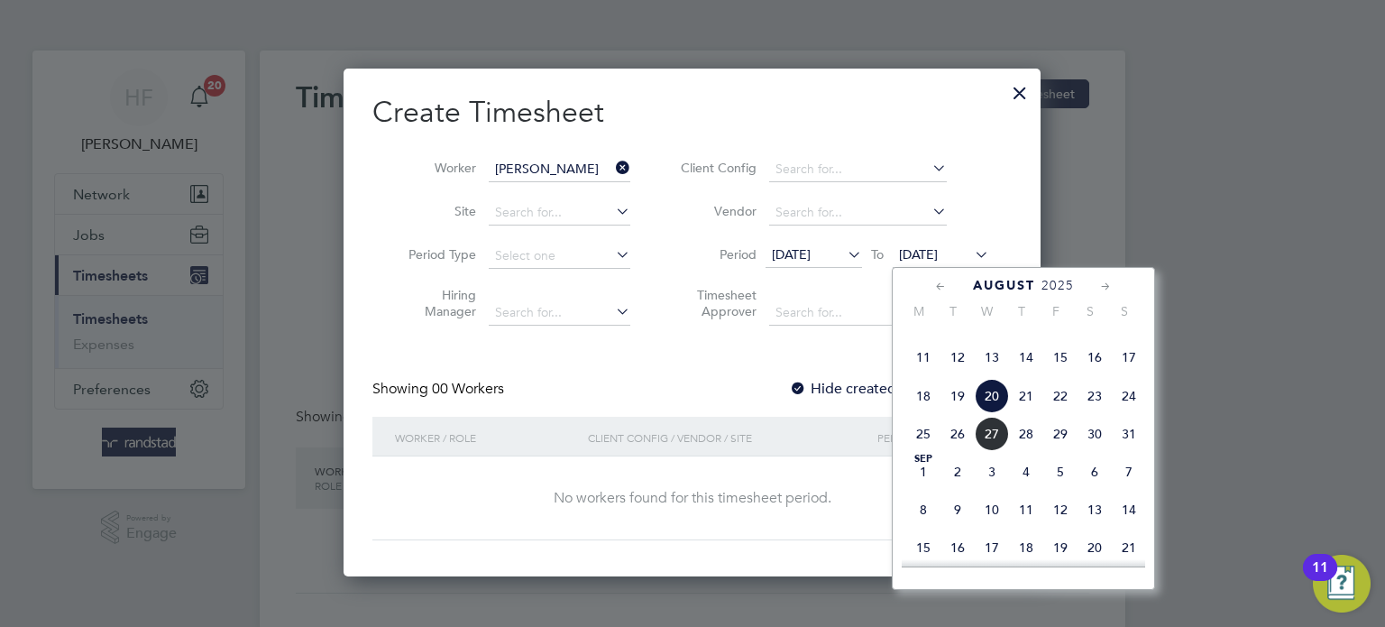
drag, startPoint x: 1127, startPoint y: 432, endPoint x: 1112, endPoint y: 429, distance: 14.7
click at [1126, 413] on span "24" at bounding box center [1129, 396] width 34 height 34
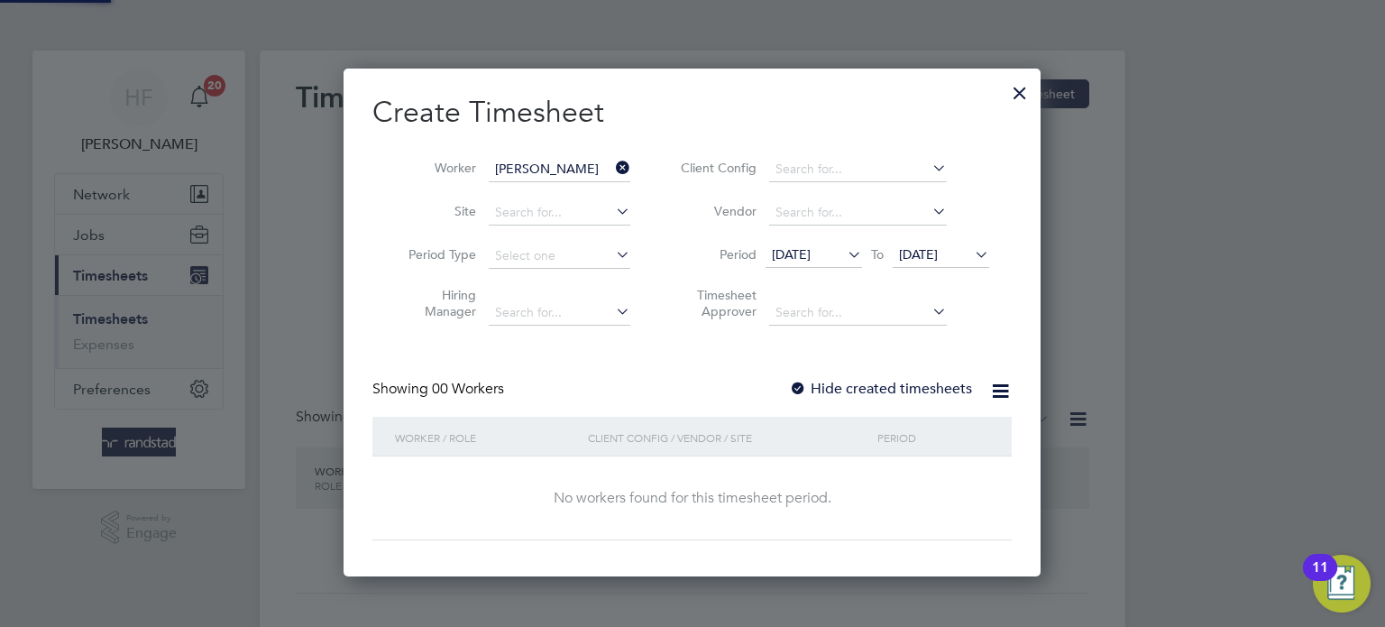
scroll to position [508, 698]
click at [891, 384] on label "Hide created timesheets" at bounding box center [880, 389] width 183 height 18
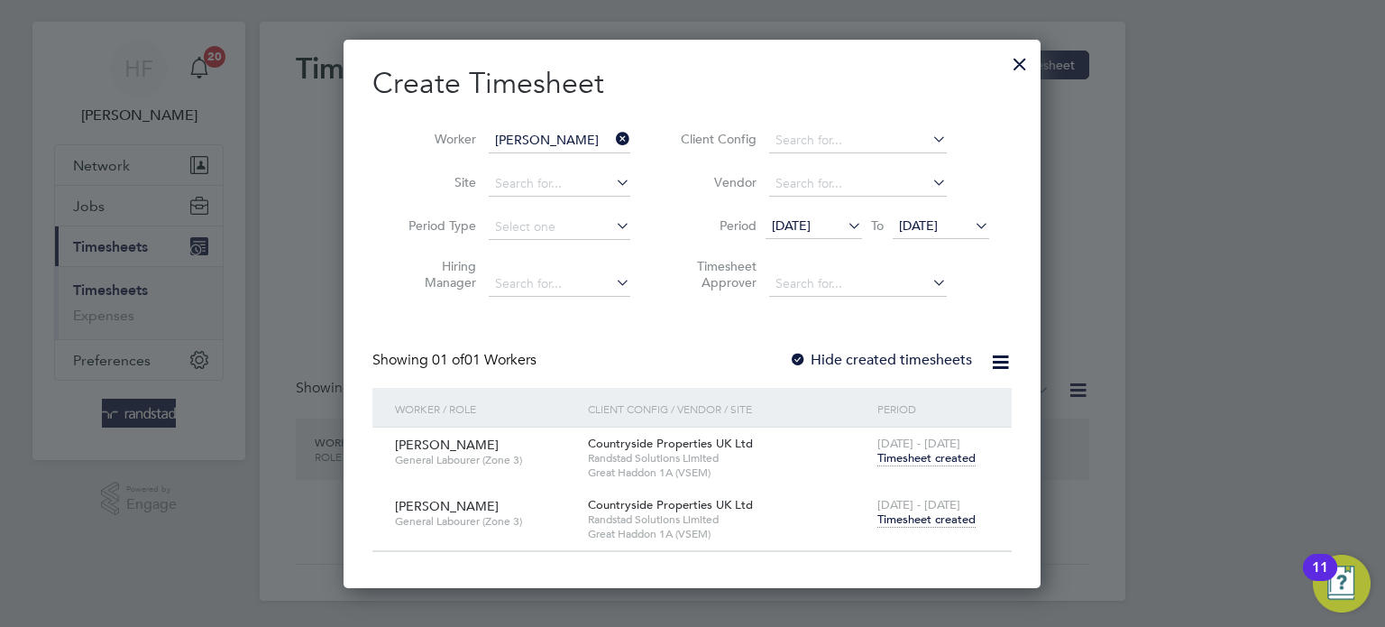
scroll to position [31, 0]
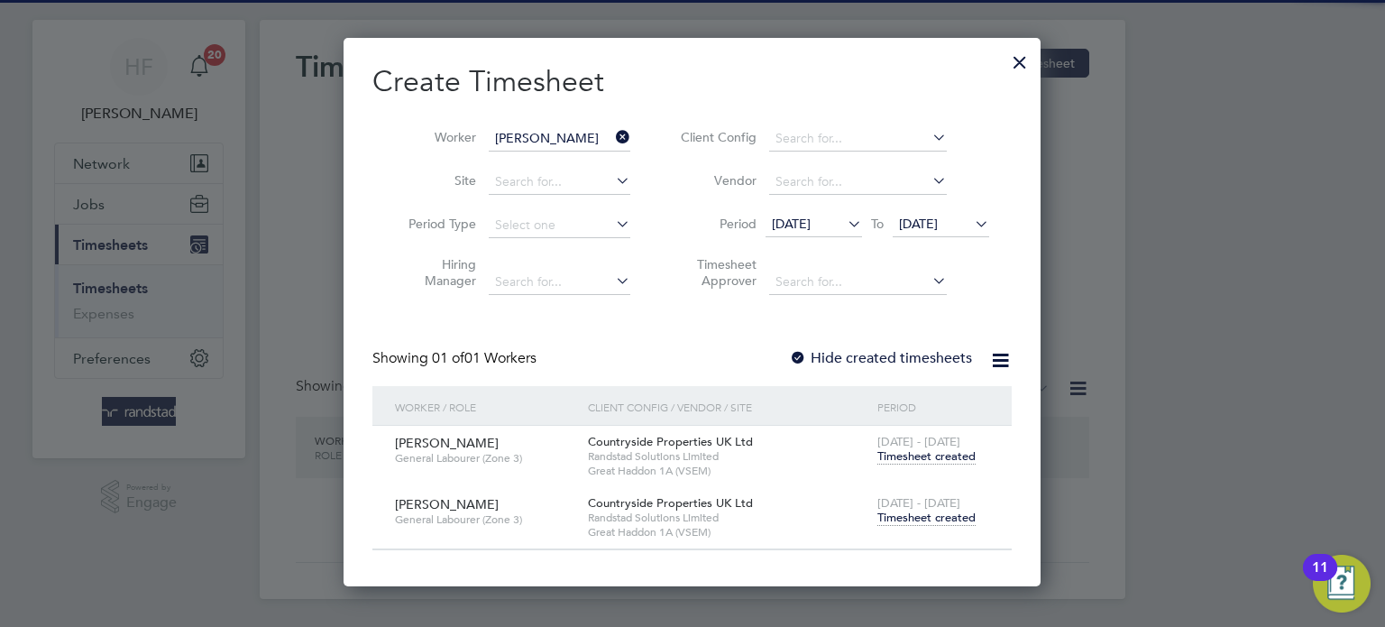
click at [918, 529] on div "18 - 24 Aug 2025 Timesheet created" at bounding box center [933, 511] width 121 height 49
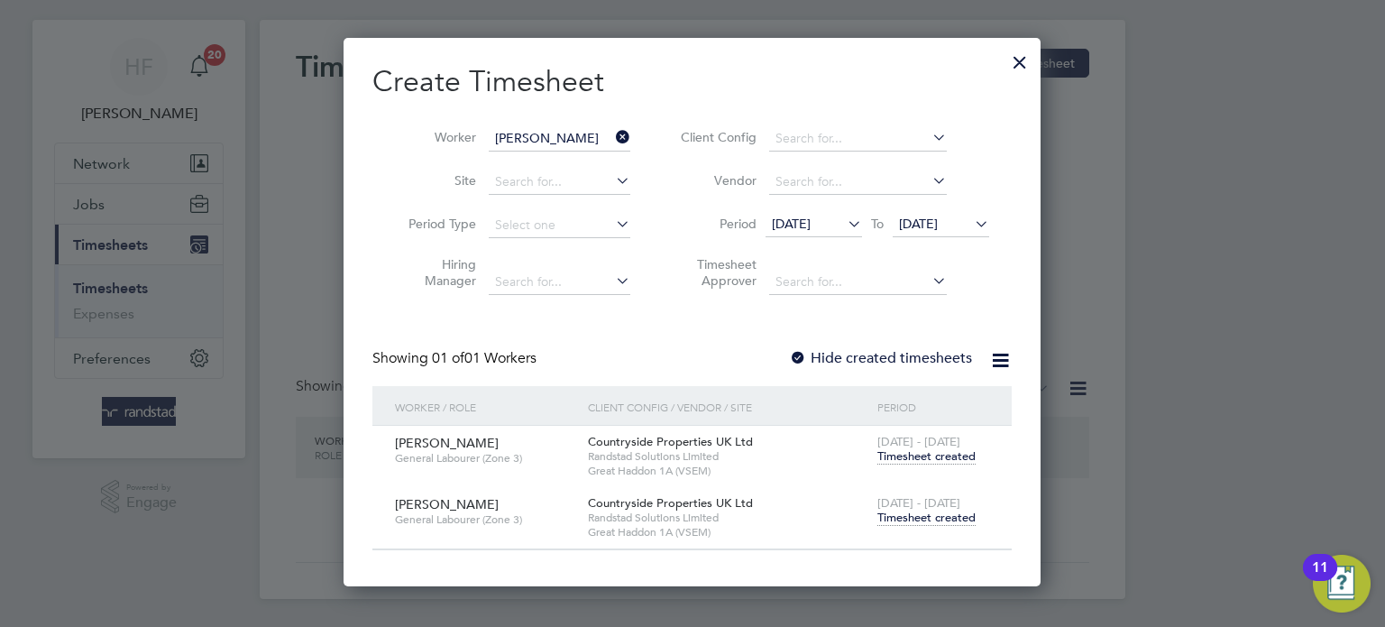
click at [919, 515] on span "Timesheet created" at bounding box center [927, 518] width 98 height 16
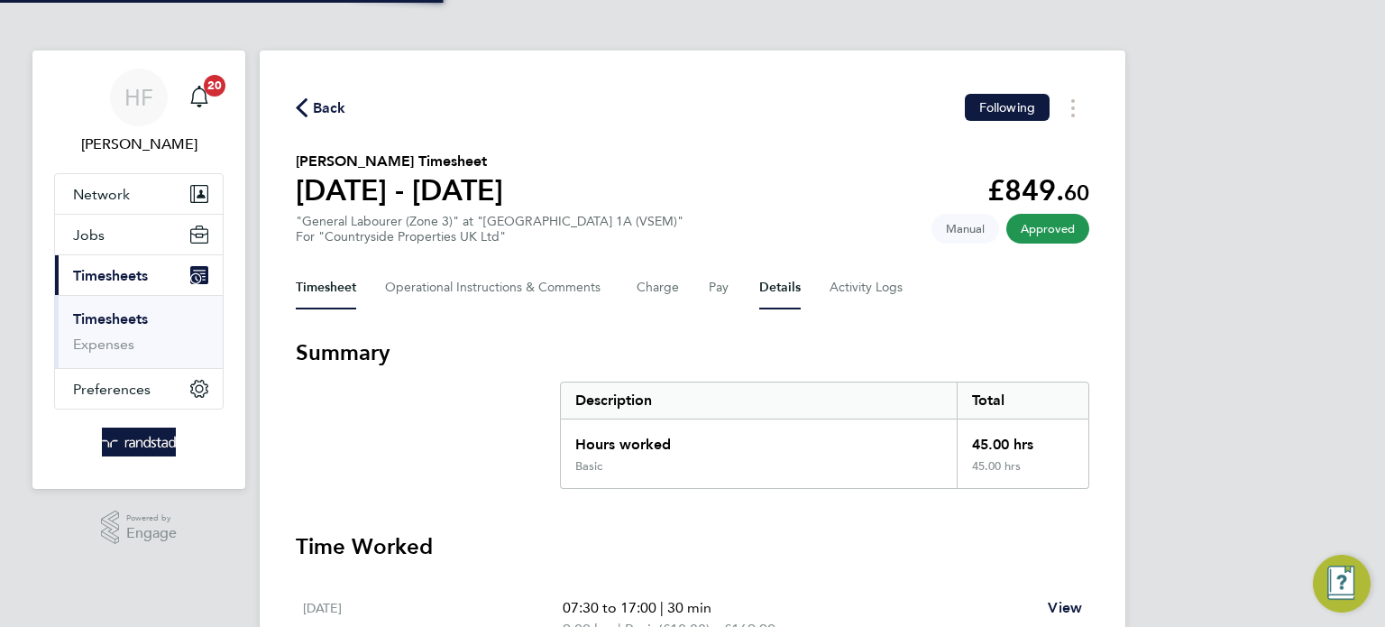
click at [793, 277] on button "Details" at bounding box center [779, 287] width 41 height 43
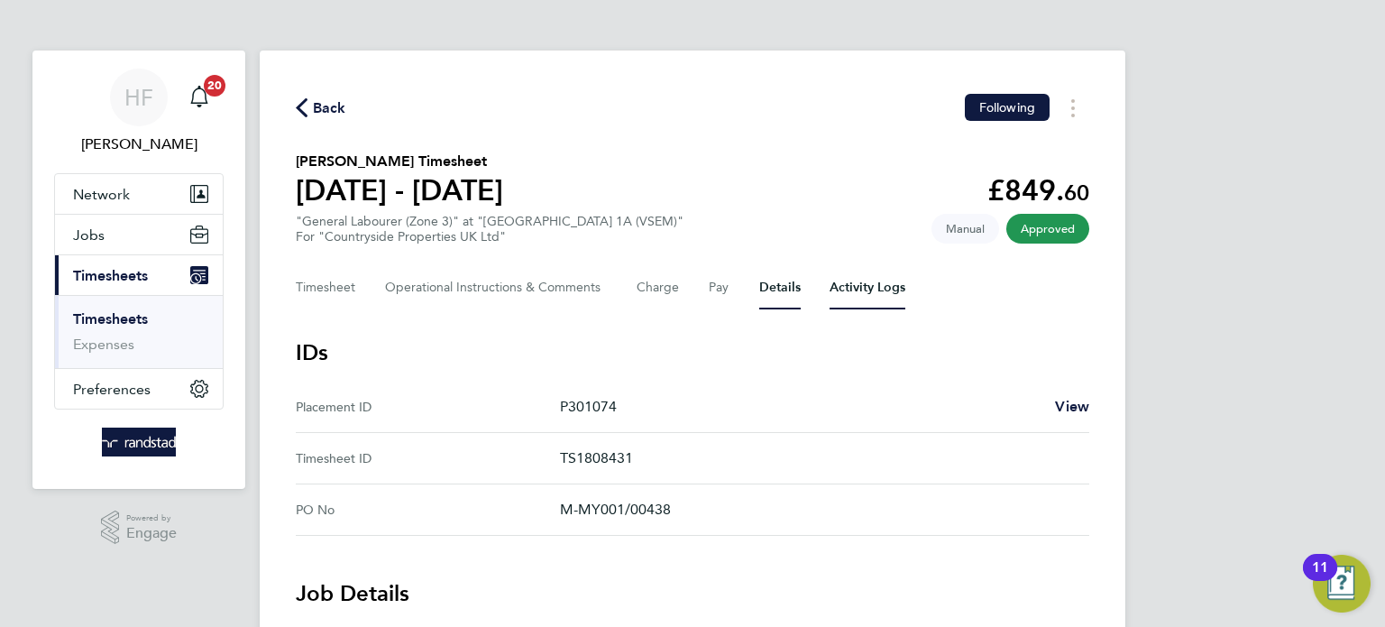
click at [883, 293] on Logs-tab "Activity Logs" at bounding box center [868, 287] width 76 height 43
